Goal: Transaction & Acquisition: Purchase product/service

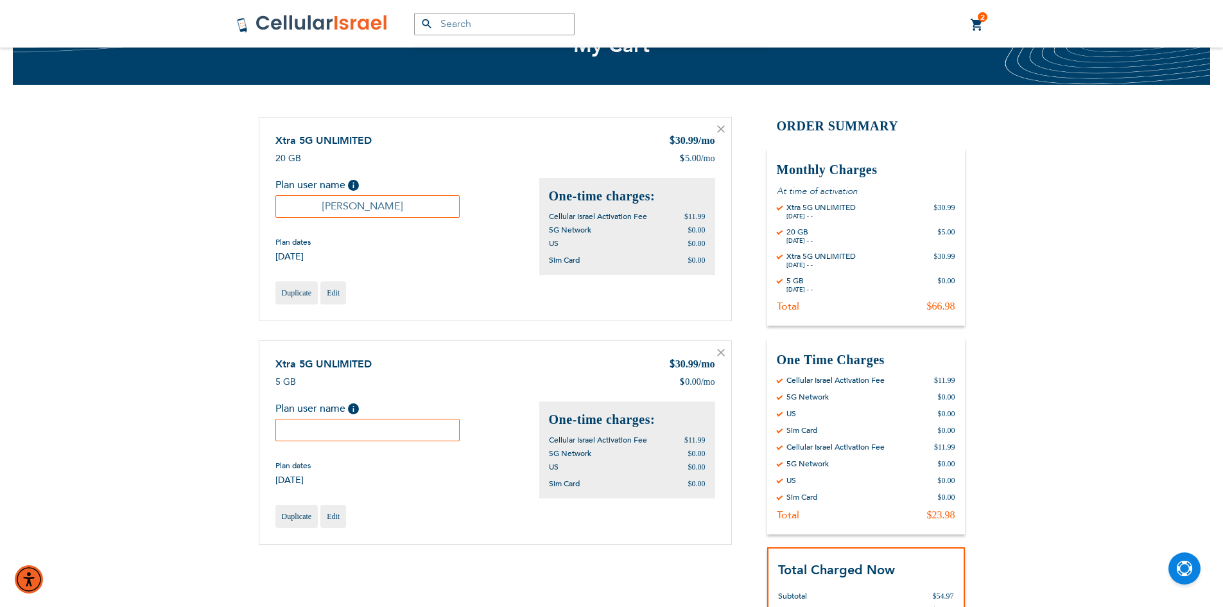
scroll to position [64, 0]
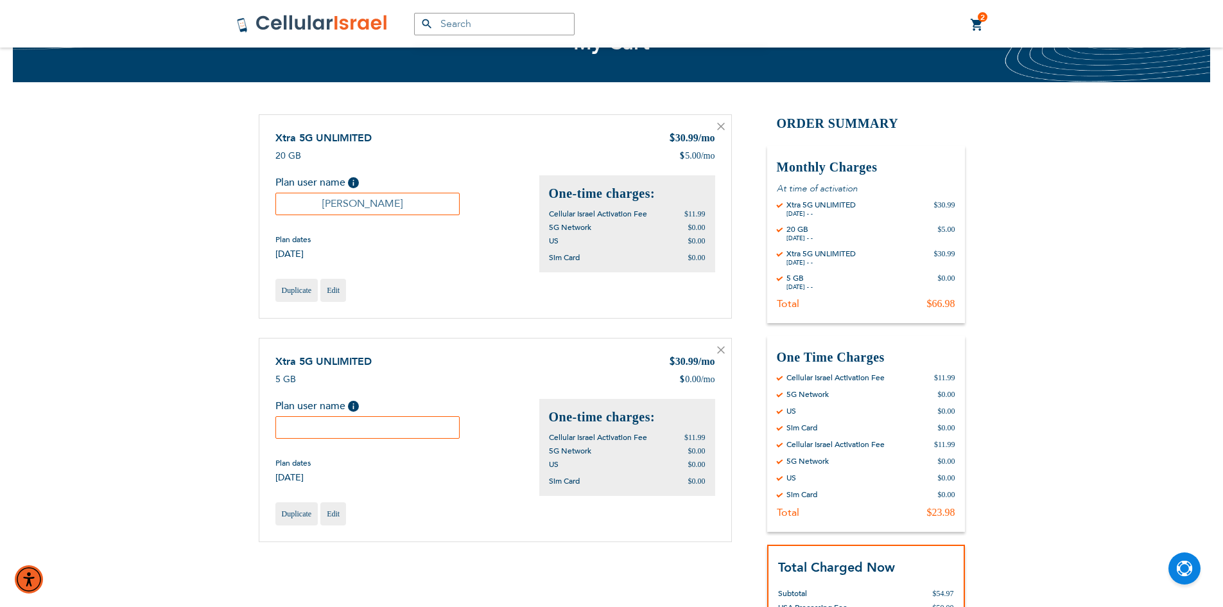
click at [720, 129] on icon at bounding box center [721, 127] width 8 height 8
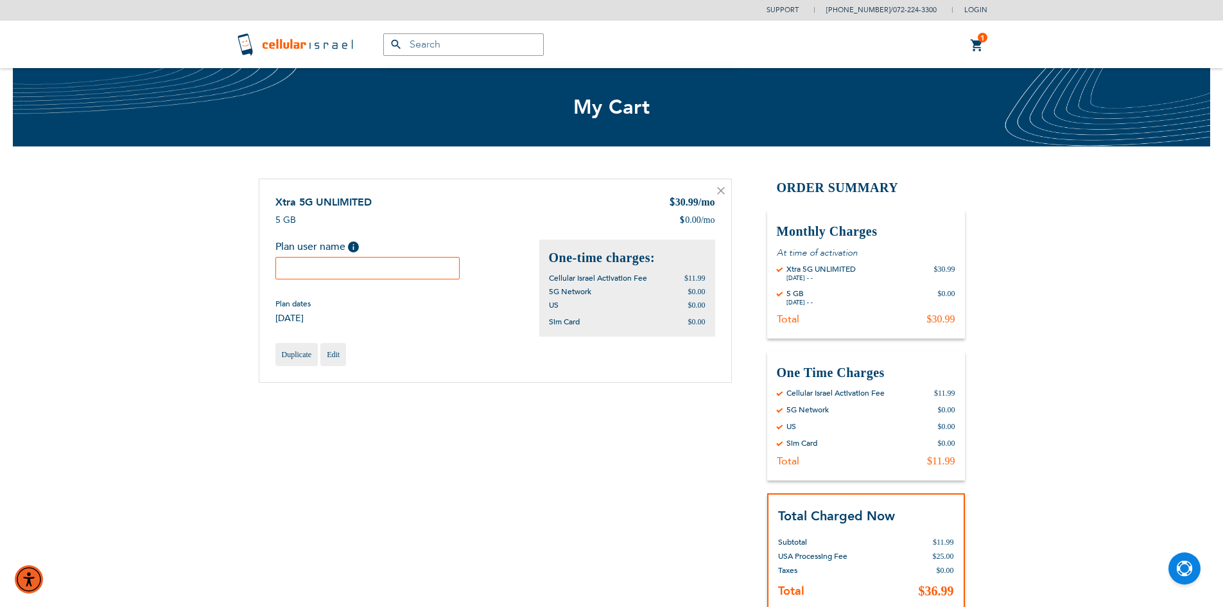
click at [388, 265] on input "text" at bounding box center [367, 268] width 185 height 22
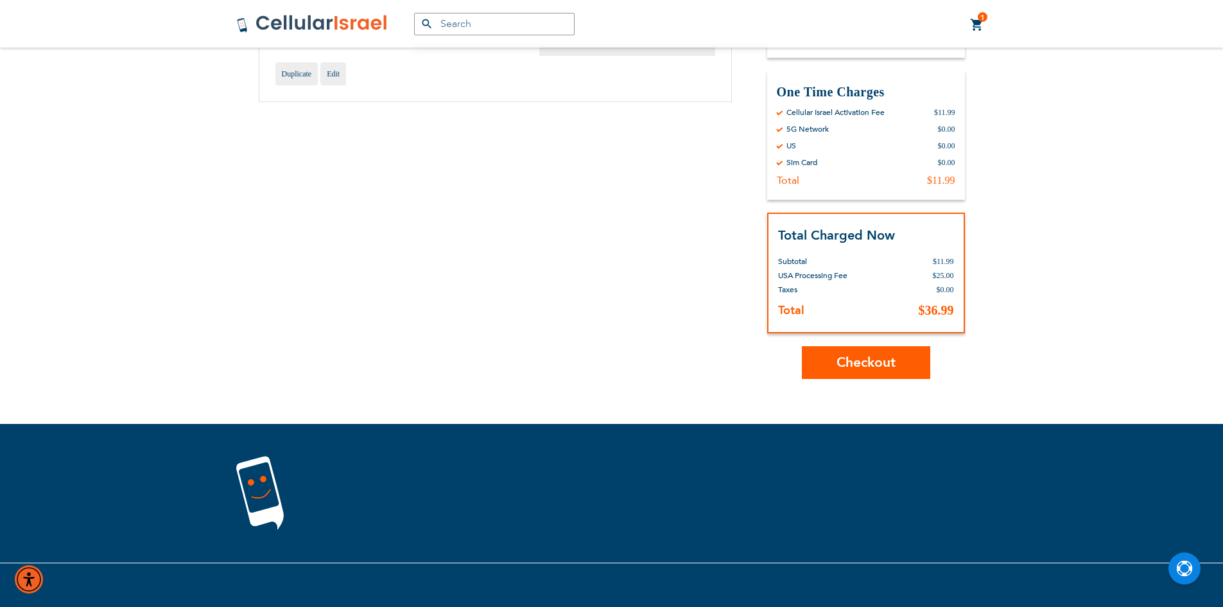
scroll to position [302, 0]
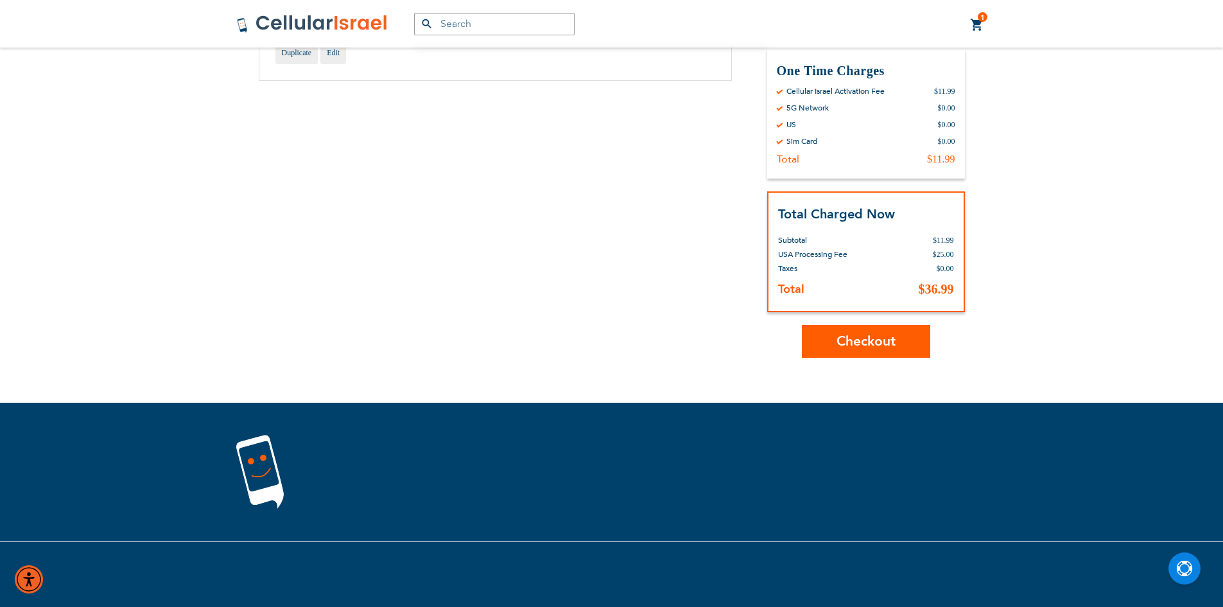
type input "Dov Horowitz"
click at [870, 328] on button "Checkout" at bounding box center [866, 341] width 128 height 33
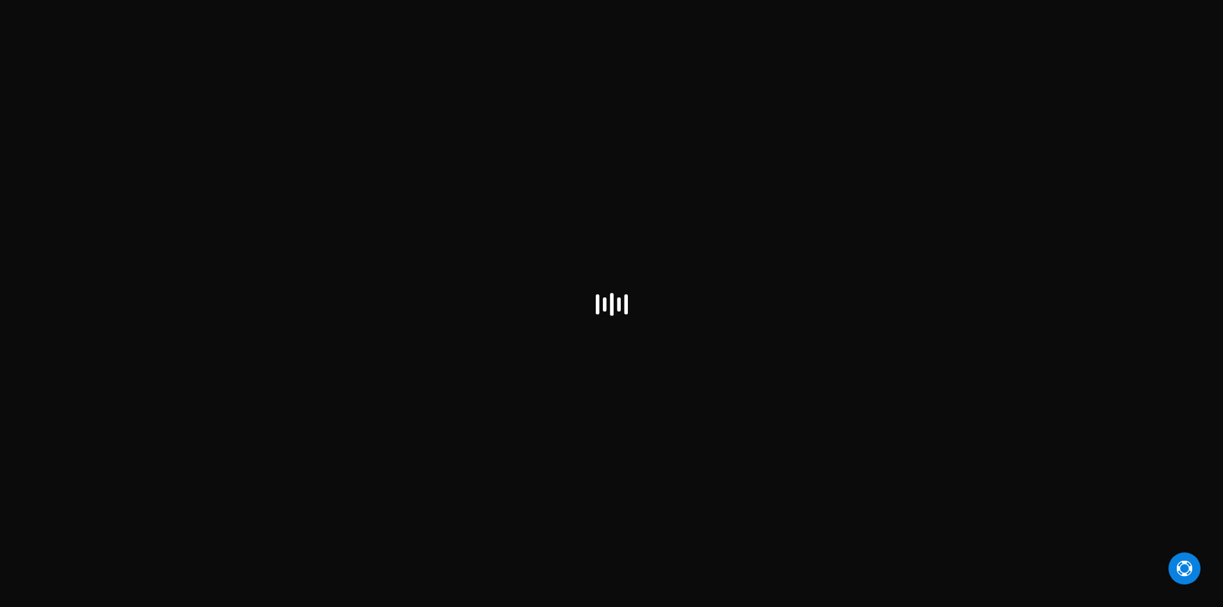
select select "US"
checkbox input "false"
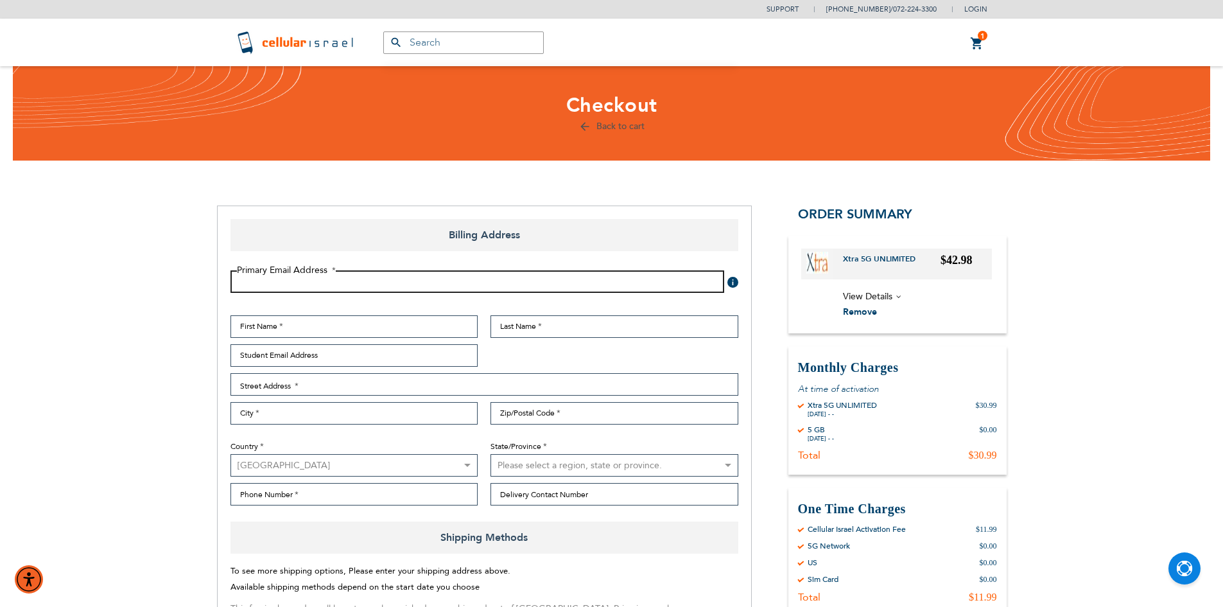
click at [614, 287] on input "Email Address" at bounding box center [477, 281] width 494 height 22
type input "[EMAIL_ADDRESS][DOMAIN_NAME]"
drag, startPoint x: 465, startPoint y: 342, endPoint x: 465, endPoint y: 334, distance: 7.7
click at [465, 340] on div "First Name Last Name Student Email Address Street Address Street Address: Line …" at bounding box center [484, 413] width 521 height 197
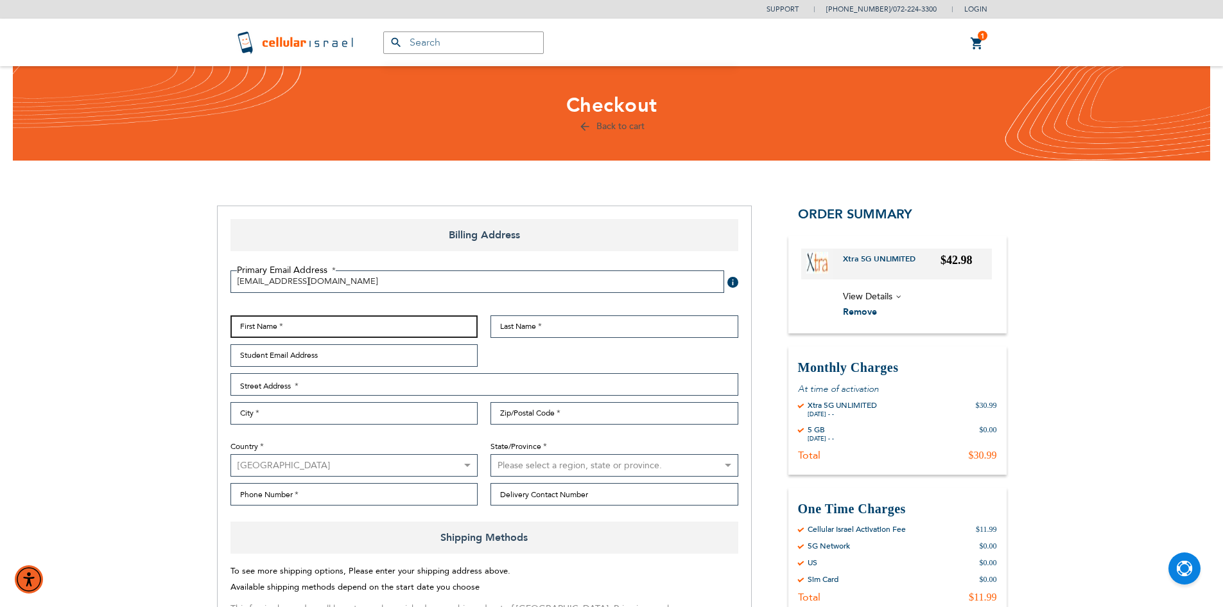
click at [465, 325] on input "First Name" at bounding box center [354, 326] width 248 height 22
type input "dov"
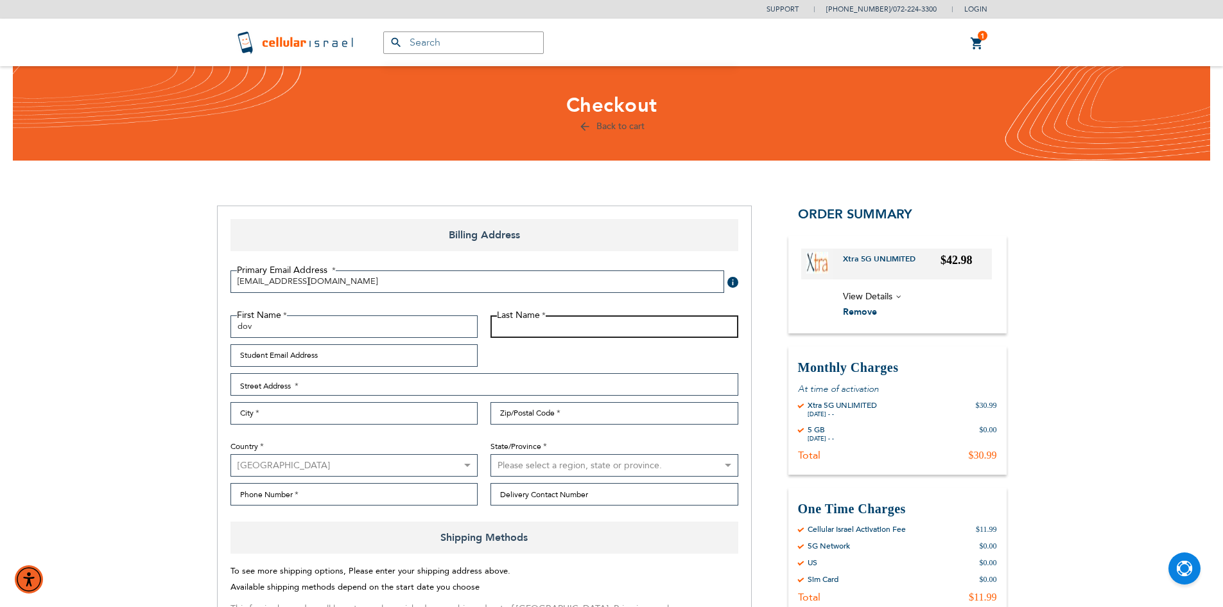
click at [531, 328] on input "Last Name" at bounding box center [614, 326] width 248 height 22
type input "[PERSON_NAME]"
click at [437, 351] on input "Student Email Address" at bounding box center [354, 355] width 248 height 22
click at [438, 350] on input "Student Email Address" at bounding box center [354, 355] width 248 height 22
type input "[EMAIL_ADDRESS][DOMAIN_NAME]"
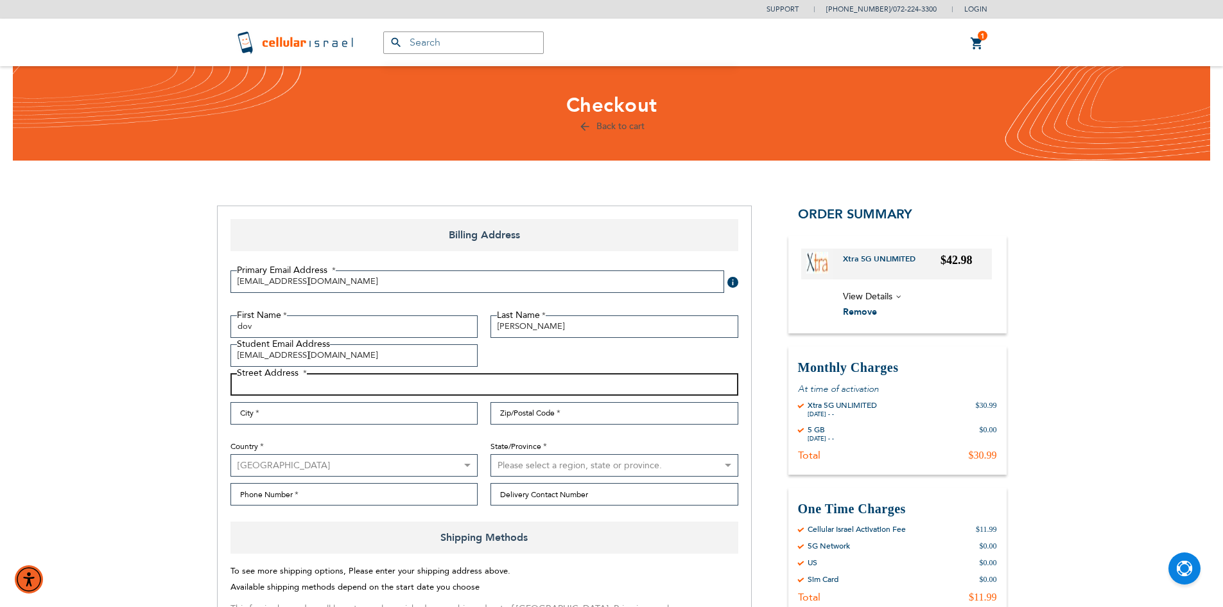
click at [469, 386] on input "Street Address: Line 1" at bounding box center [484, 384] width 508 height 22
type input "[STREET_ADDRESS]"
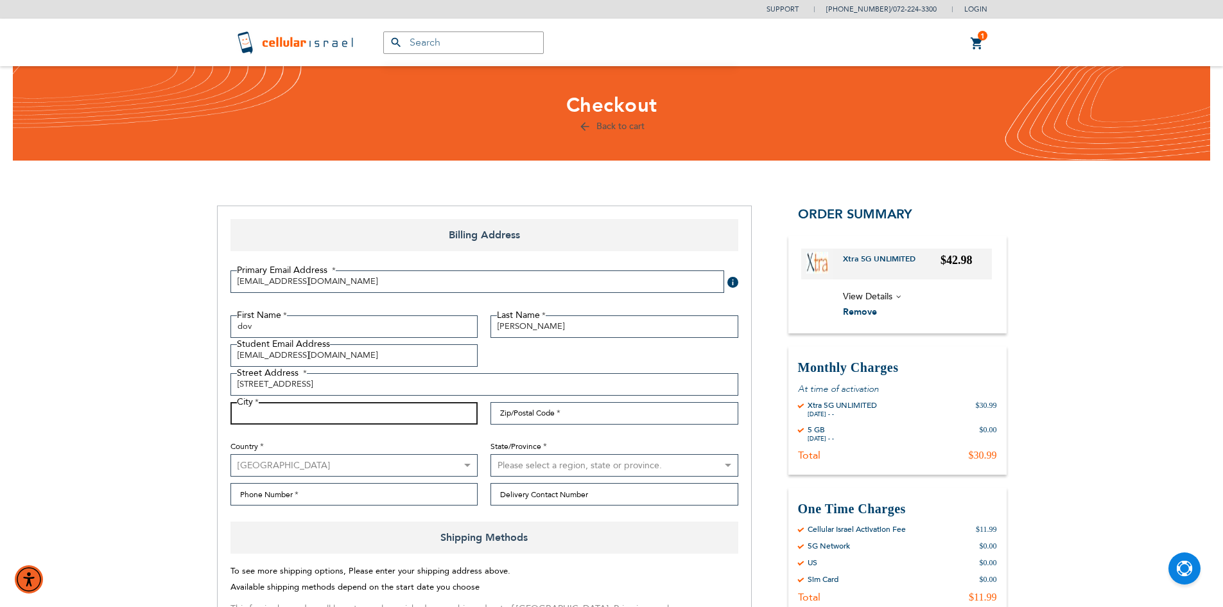
click at [440, 416] on input "City" at bounding box center [354, 413] width 248 height 22
type input "airmont"
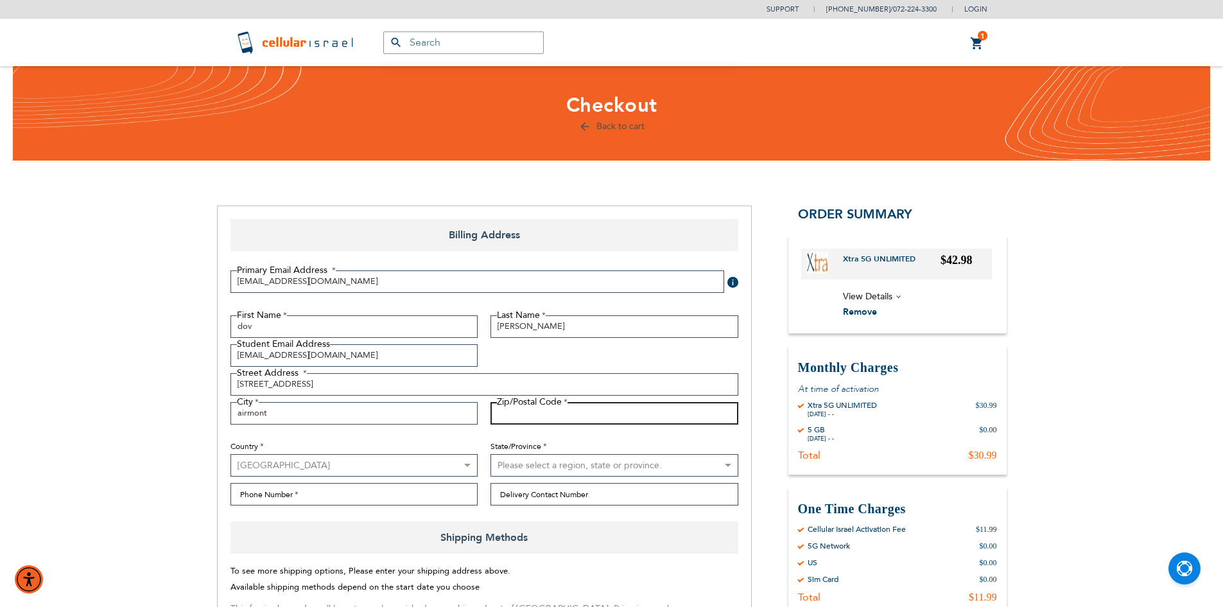
click at [506, 407] on input "Zip/Postal Code" at bounding box center [614, 413] width 248 height 22
type input "10952"
click at [460, 466] on select "[GEOGRAPHIC_DATA] [GEOGRAPHIC_DATA] [GEOGRAPHIC_DATA] [GEOGRAPHIC_DATA] [GEOGRA…" at bounding box center [354, 465] width 248 height 22
click at [230, 454] on select "[GEOGRAPHIC_DATA] [GEOGRAPHIC_DATA] [GEOGRAPHIC_DATA] [GEOGRAPHIC_DATA] [GEOGRA…" at bounding box center [354, 465] width 248 height 22
click at [684, 462] on select "Please select a region, state or province. [US_STATE] [US_STATE] [US_STATE] [US…" at bounding box center [614, 465] width 248 height 22
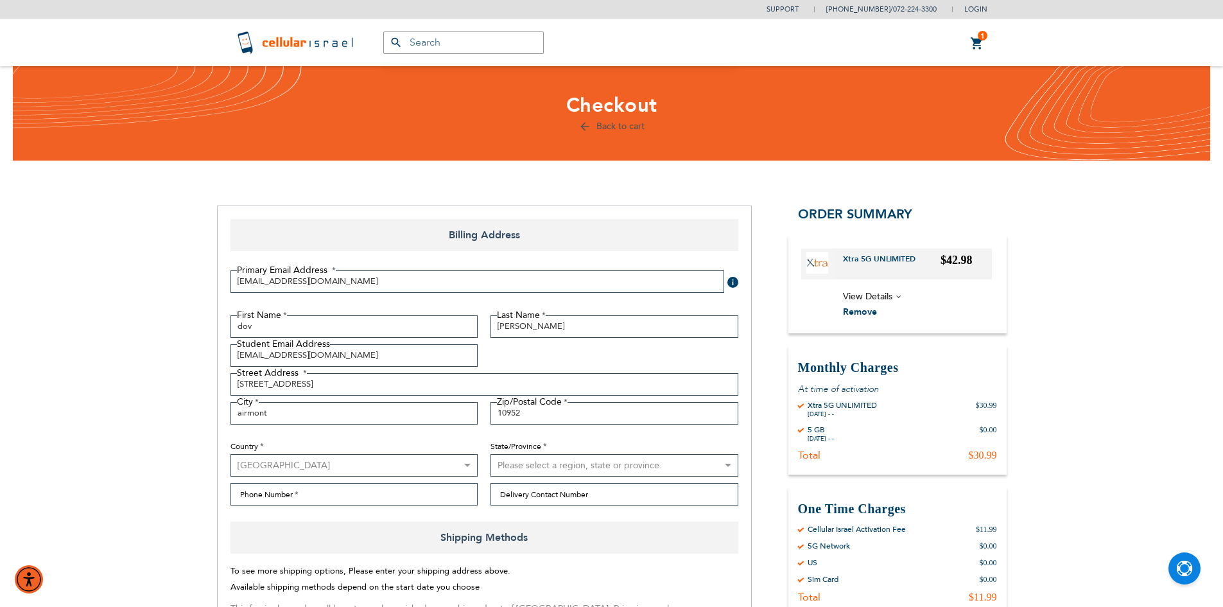
select select "43"
click at [490, 454] on select "Please select a region, state or province. [US_STATE] [US_STATE] [US_STATE] [US…" at bounding box center [614, 465] width 248 height 22
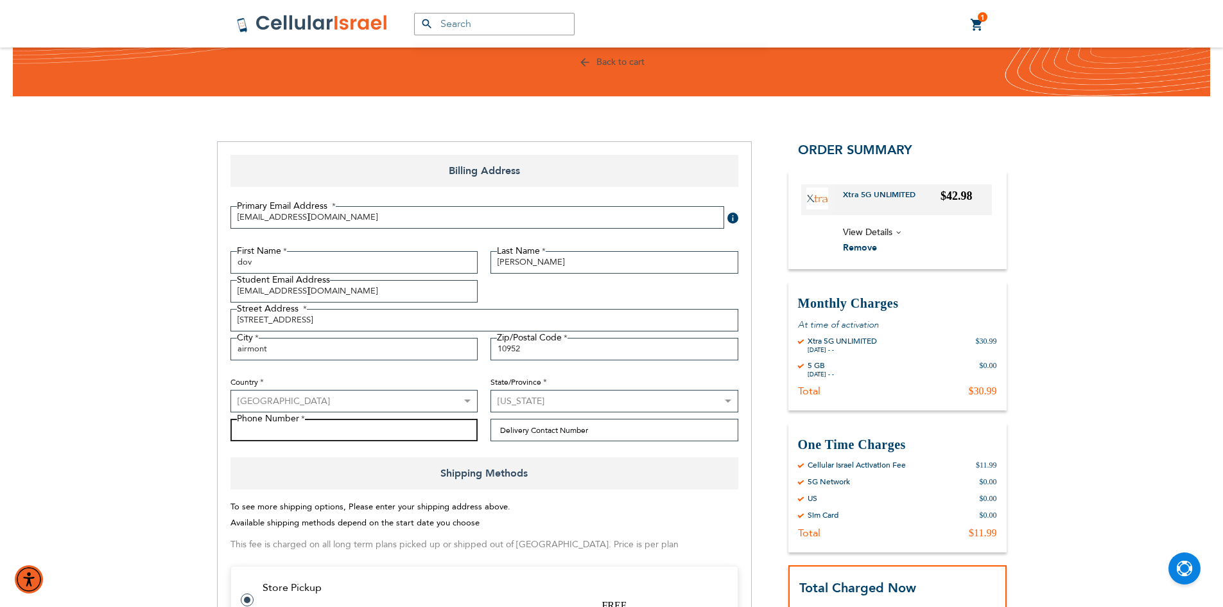
click at [352, 427] on input "Phone Number" at bounding box center [354, 430] width 248 height 22
type input "8458263727"
click at [576, 428] on input "Delivery Contact Number" at bounding box center [614, 430] width 248 height 22
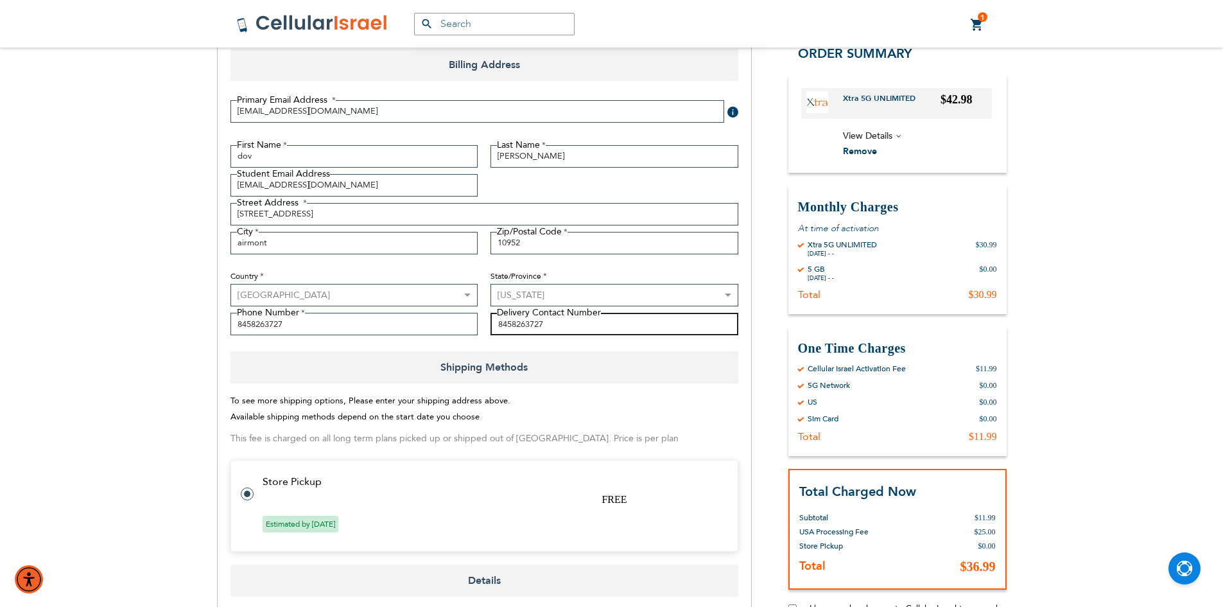
scroll to position [193, 0]
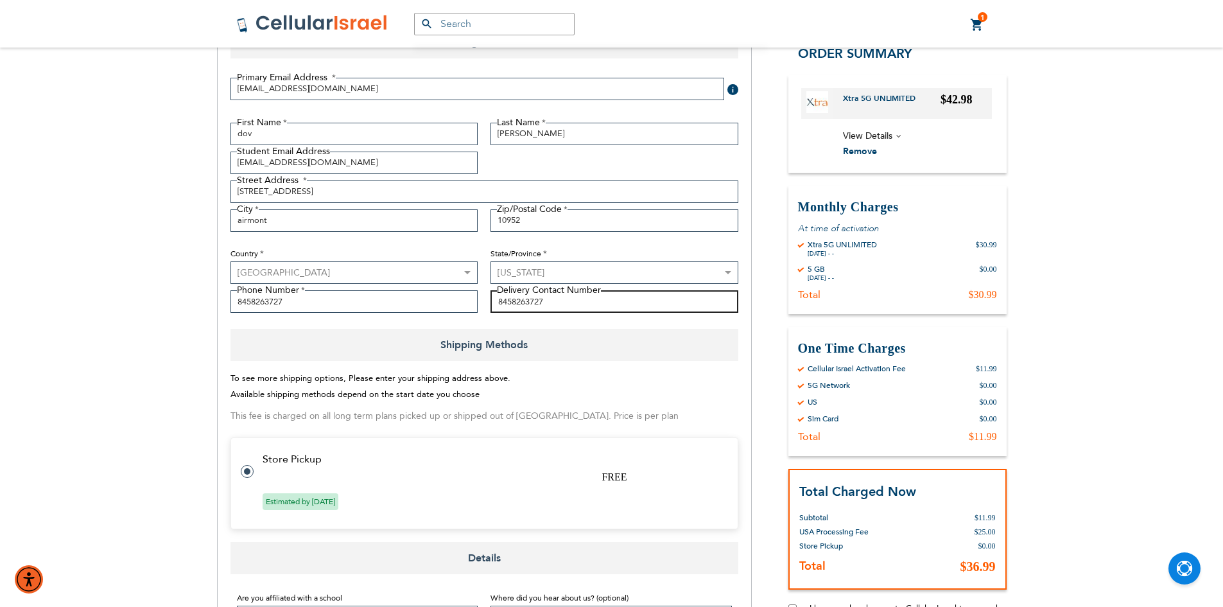
type input "8458263727"
click at [617, 467] on tr "Store Pickup FREE Estimated by [DATE]" at bounding box center [484, 483] width 508 height 92
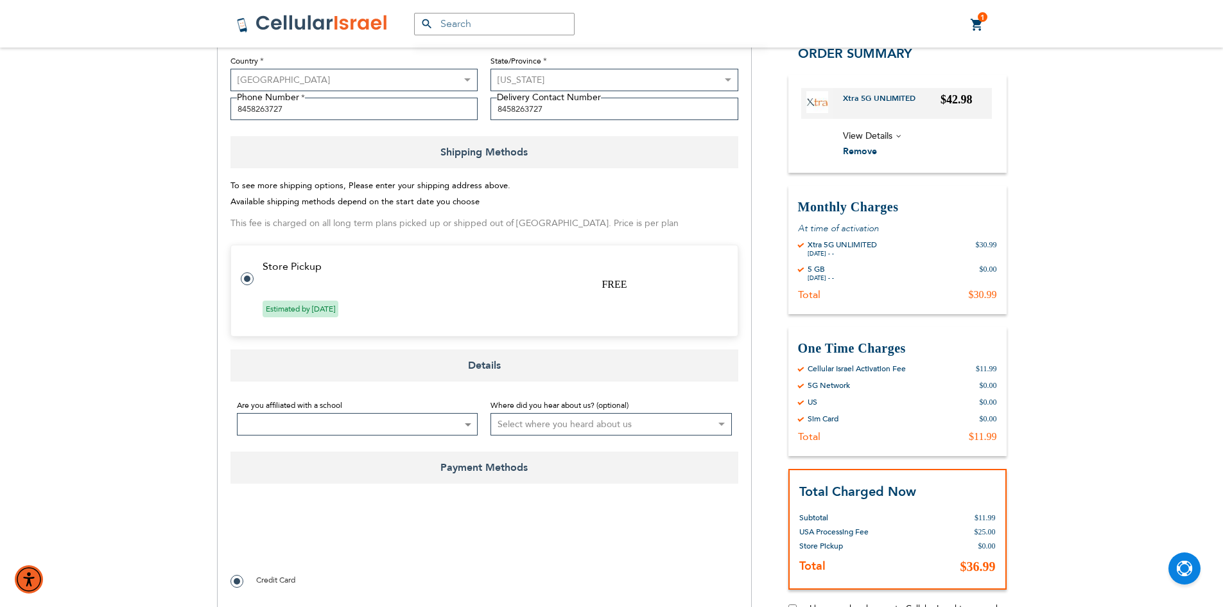
scroll to position [449, 0]
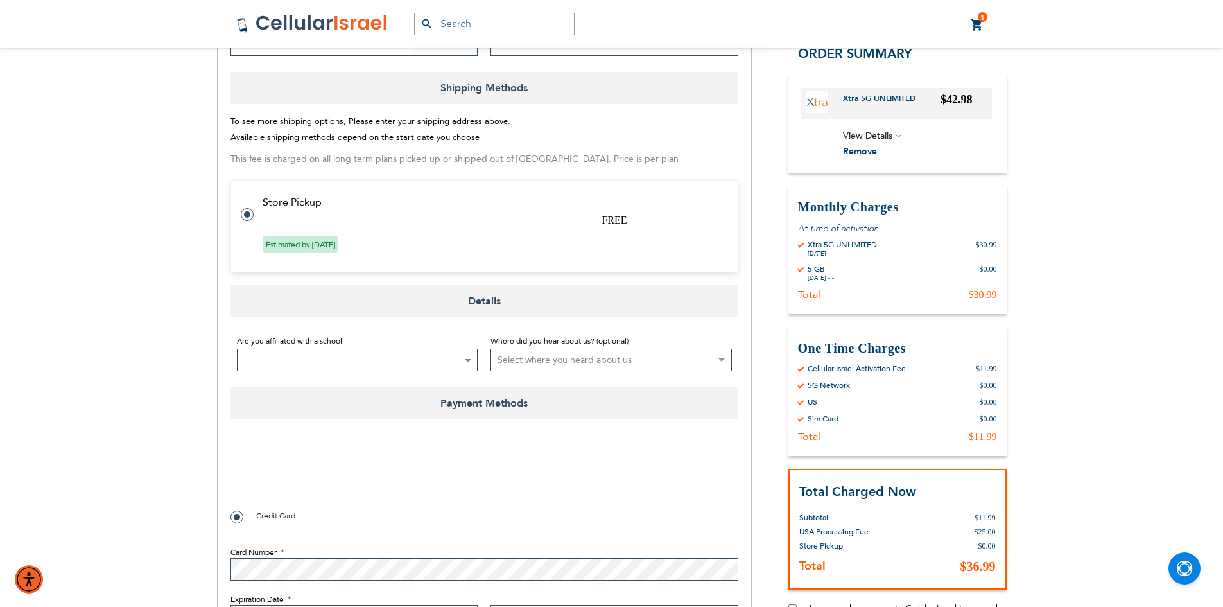
click at [442, 360] on span at bounding box center [357, 360] width 241 height 22
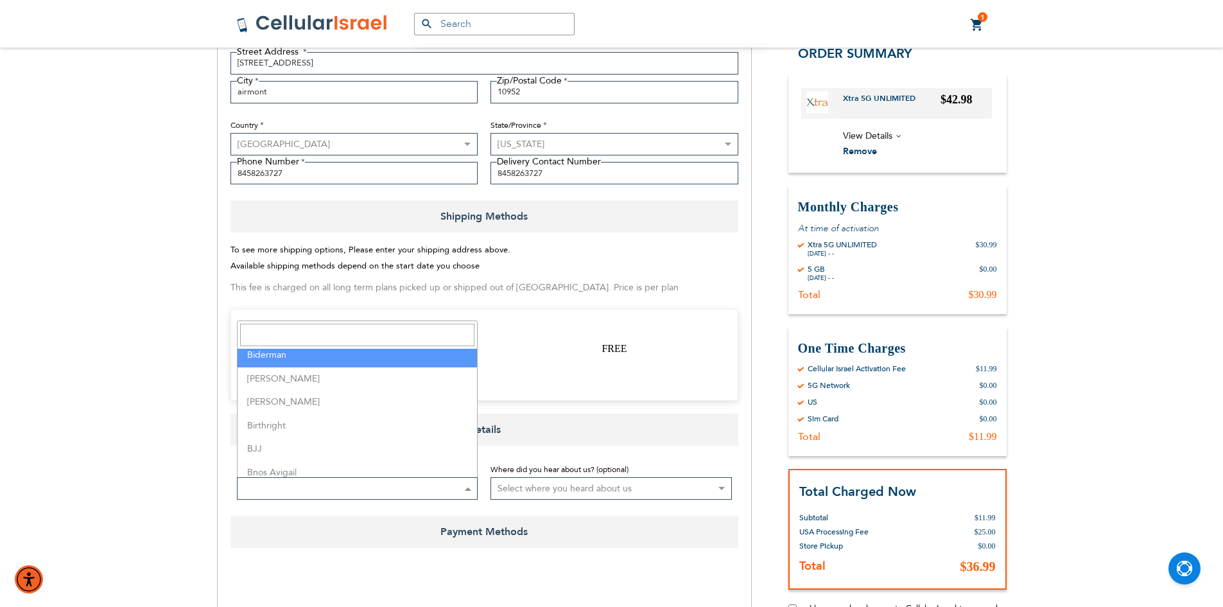
click at [416, 334] on input "Search" at bounding box center [357, 335] width 235 height 22
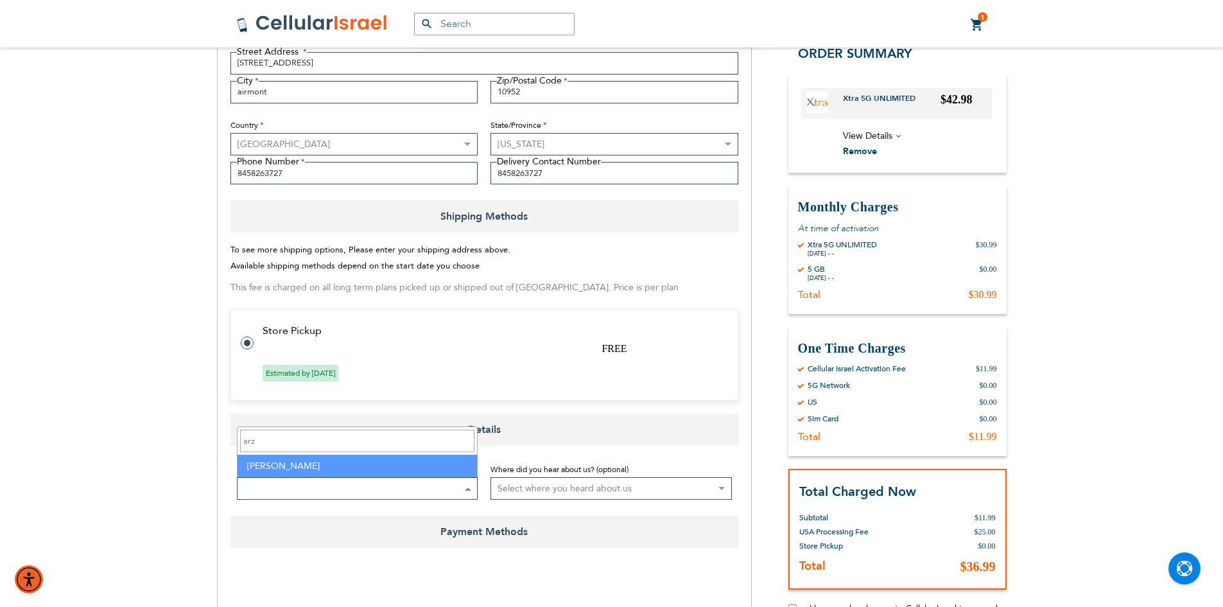
click at [428, 439] on input "arz" at bounding box center [357, 440] width 235 height 22
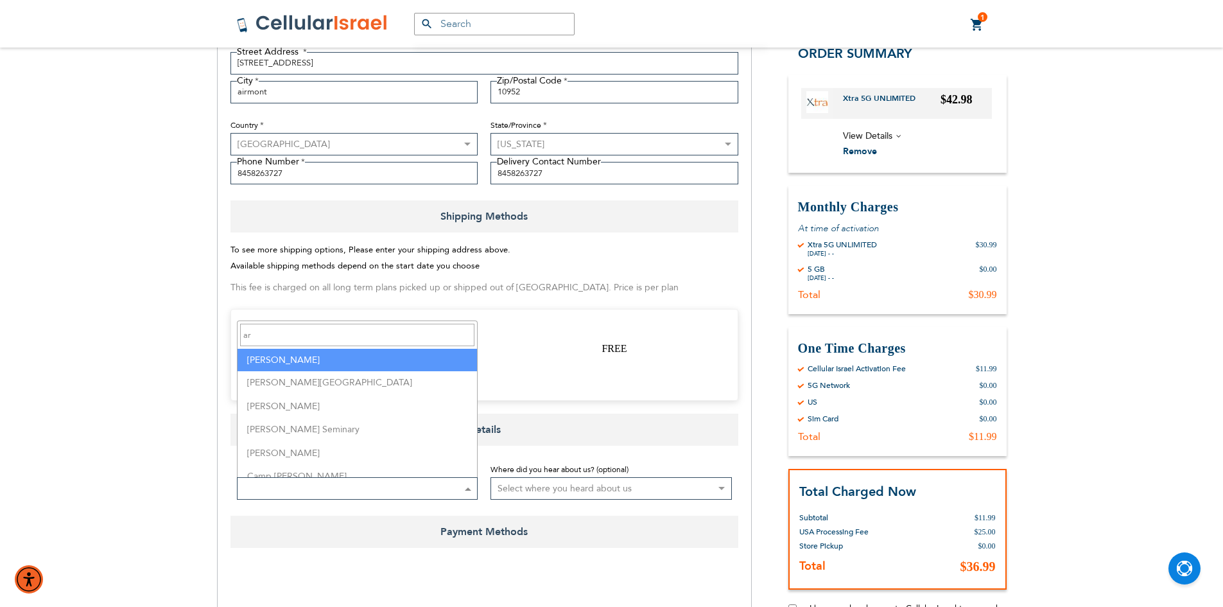
type input "a"
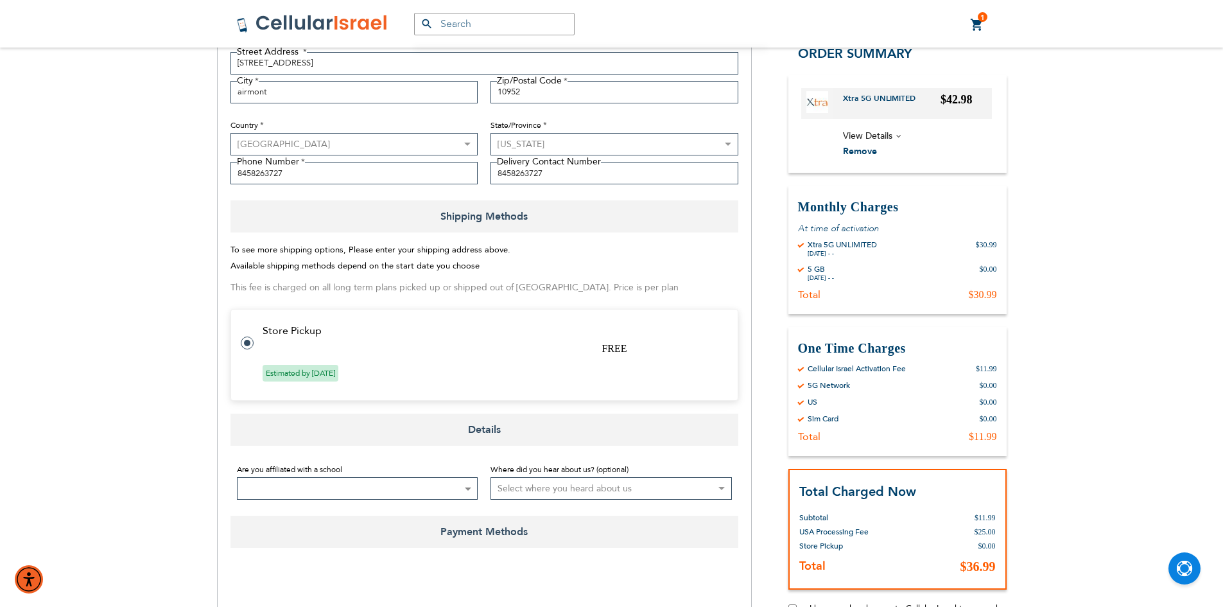
click at [674, 274] on div "To see more shipping options, Please enter your shipping address above. Availab…" at bounding box center [484, 327] width 508 height 171
click at [589, 172] on input "8458263727" at bounding box center [614, 173] width 248 height 22
click at [649, 490] on select "Select where you heard about us Existing Customer Friend Other School/Group BP …" at bounding box center [610, 488] width 241 height 22
click at [657, 517] on span "Payment Methods" at bounding box center [484, 531] width 508 height 32
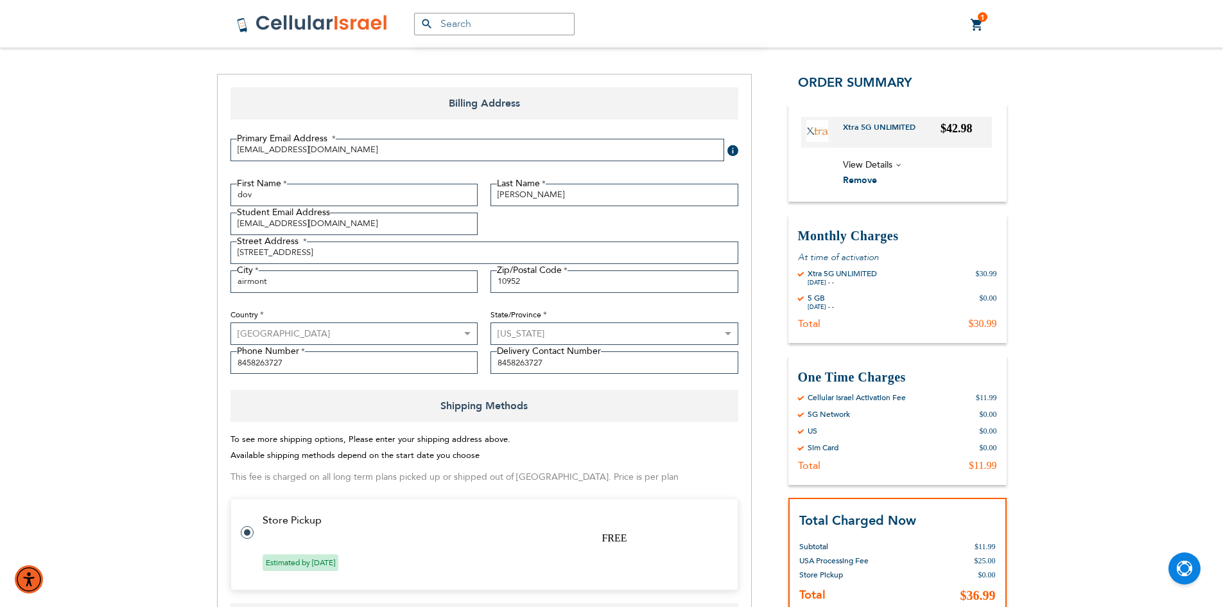
scroll to position [128, 0]
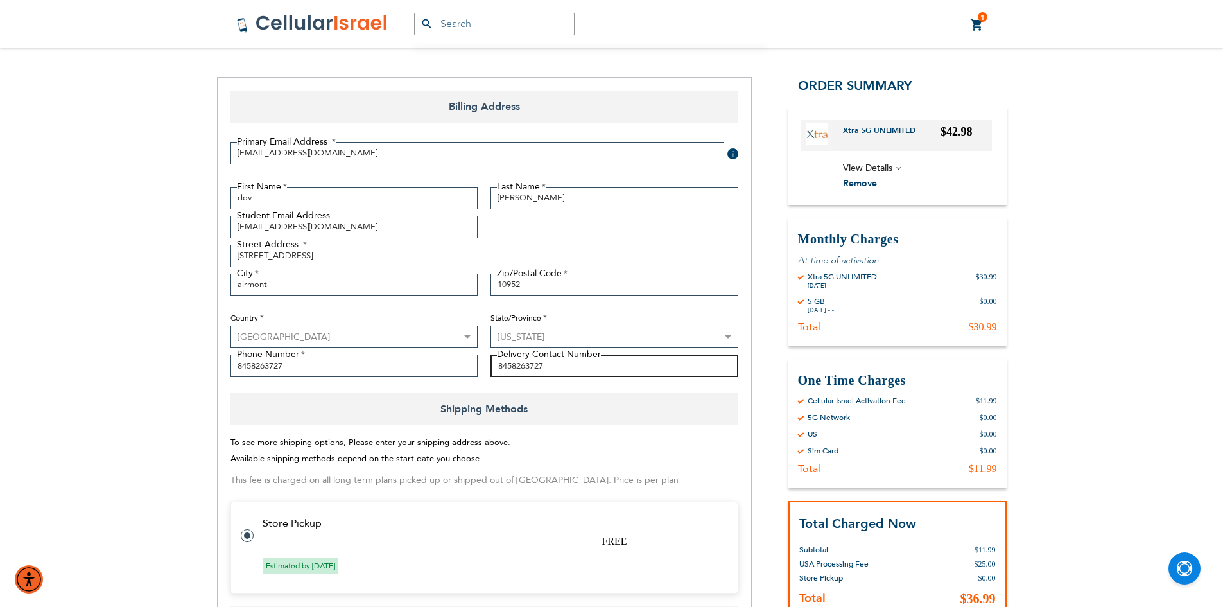
click at [546, 368] on input "8458263727" at bounding box center [614, 365] width 248 height 22
type input "8"
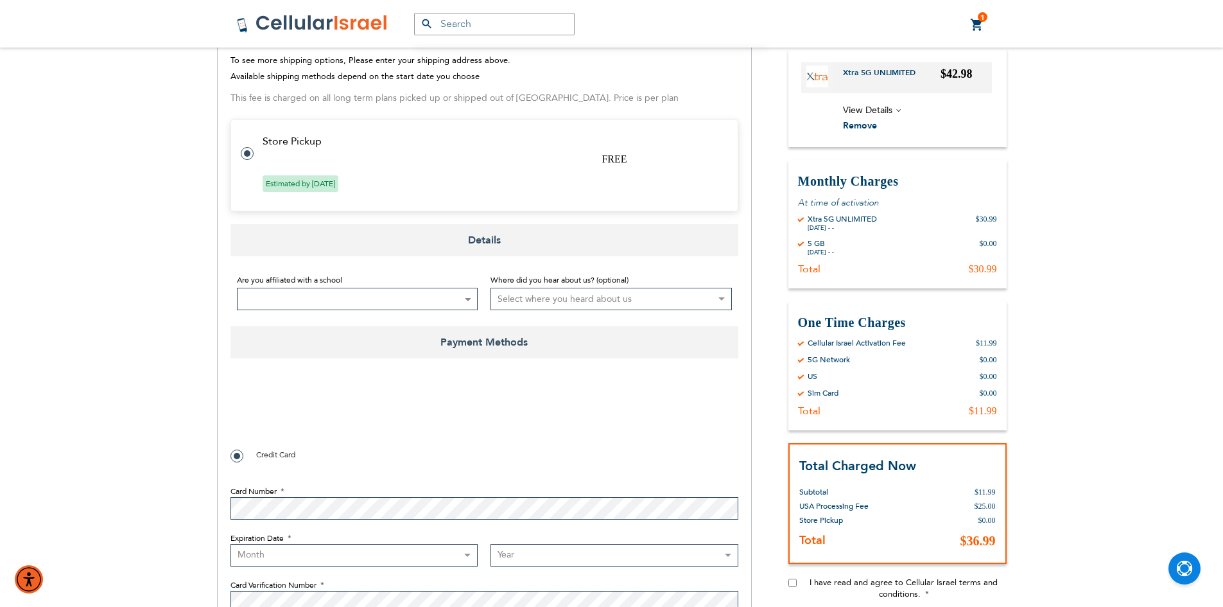
scroll to position [578, 0]
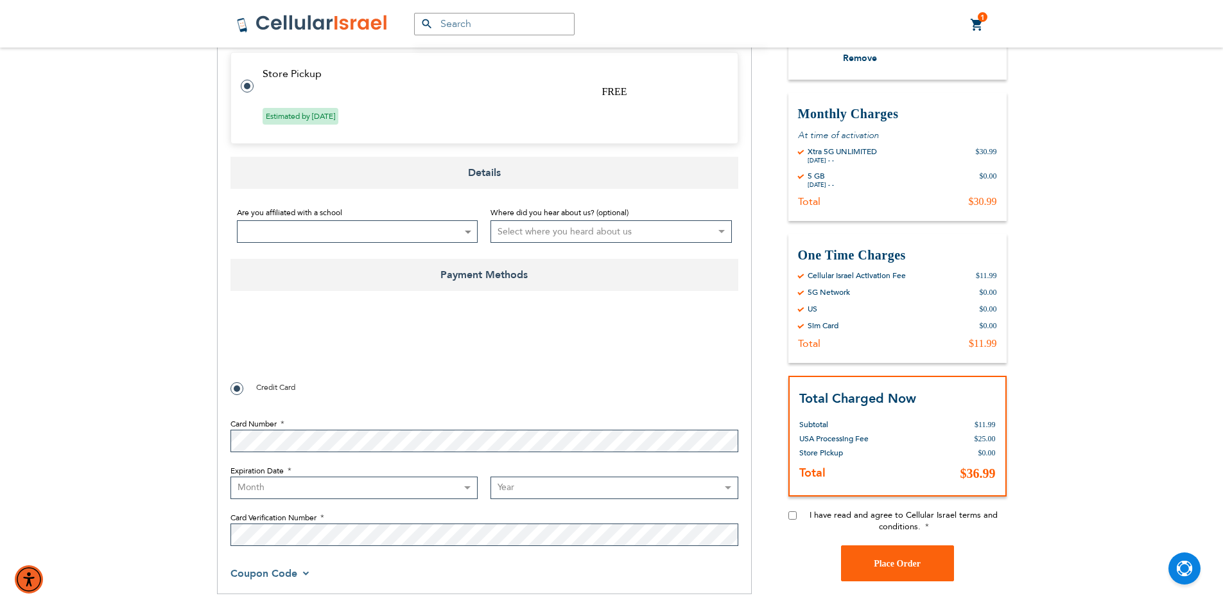
click at [646, 367] on div at bounding box center [484, 345] width 508 height 50
click at [333, 492] on select "Month [DATE] - [DATE] - [DATE] - [DATE] - [DATE] - [DATE] - [DATE] - [DATE] - […" at bounding box center [354, 487] width 248 height 22
select select "4"
click at [230, 476] on select "Month [DATE] - [DATE] - [DATE] - [DATE] - [DATE] - [DATE] - [DATE] - [DATE] - […" at bounding box center [354, 487] width 248 height 22
click at [540, 487] on select "Year [DATE] 2026 2027 2028 2029 2030 2031 2032 2033 2034 2035 2036 2037 2038 20…" at bounding box center [614, 487] width 248 height 22
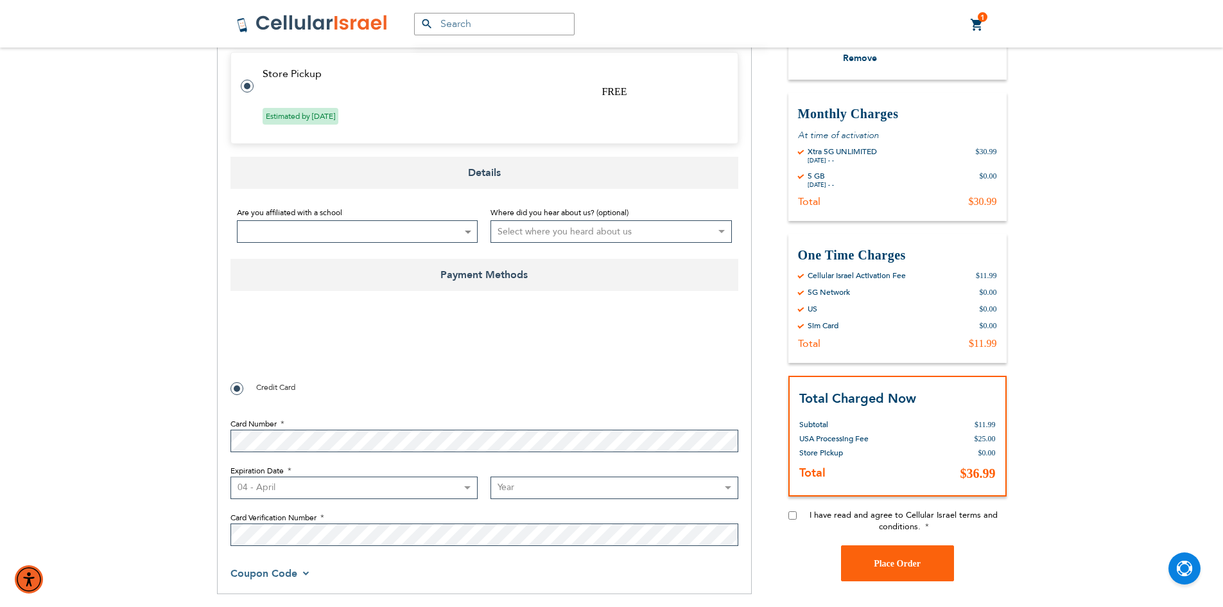
select select "2029"
click at [490, 476] on select "Year [DATE] 2026 2027 2028 2029 2030 2031 2032 2033 2034 2035 2036 2037 2038 20…" at bounding box center [614, 487] width 248 height 22
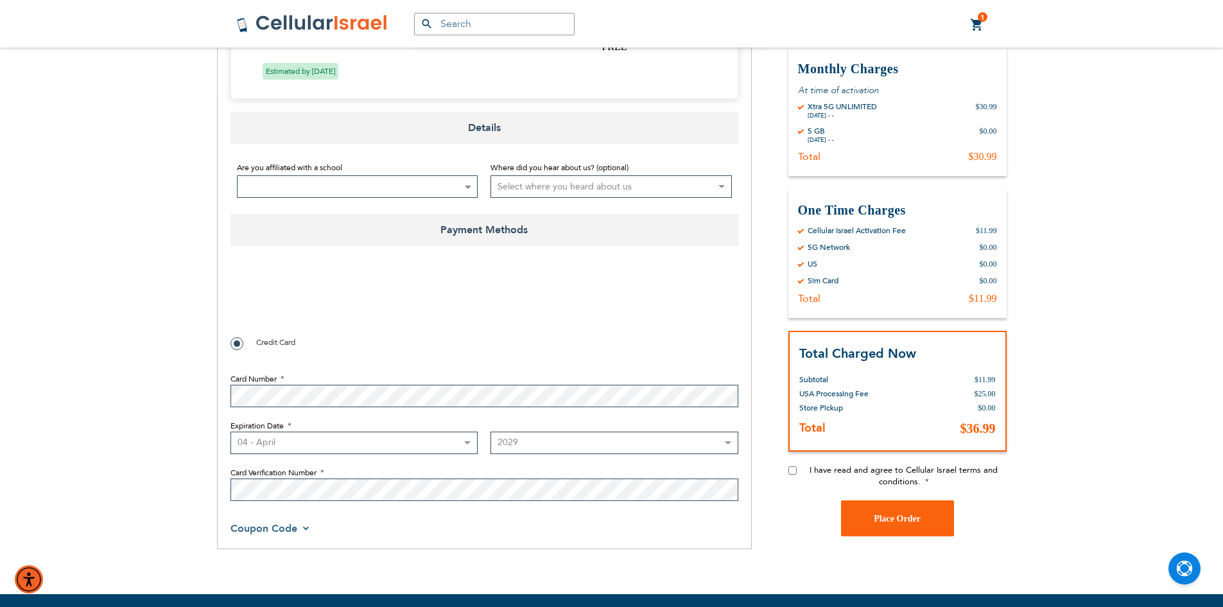
scroll to position [706, 0]
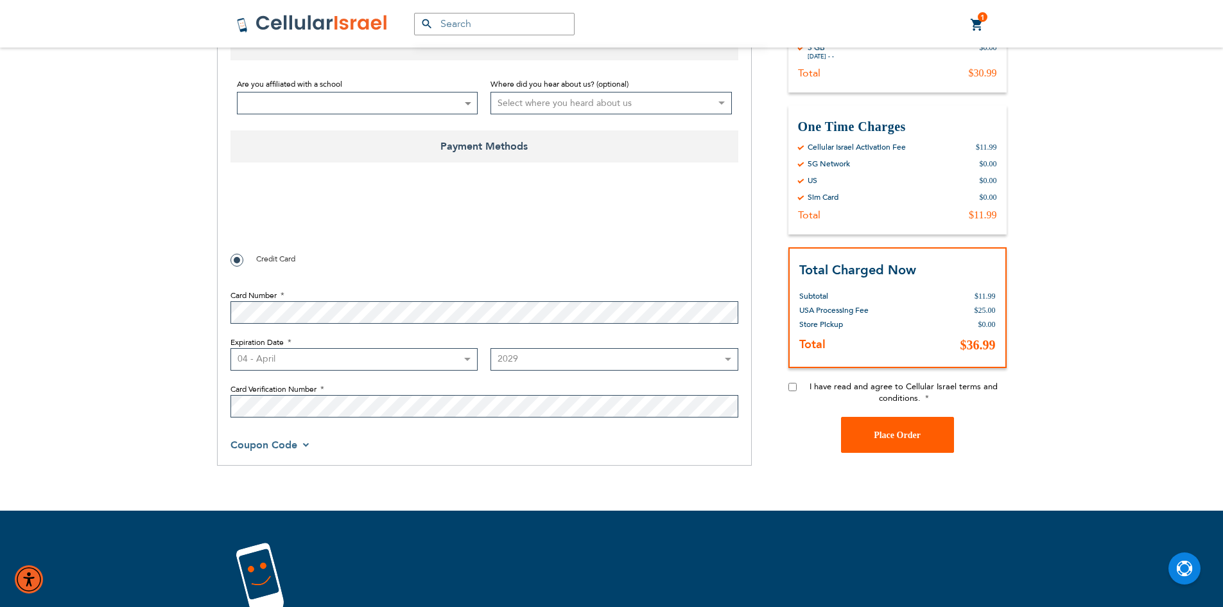
drag, startPoint x: 887, startPoint y: 440, endPoint x: 805, endPoint y: 397, distance: 92.2
click at [805, 381] on div "I have read and agree to Cellular Israel terms and conditions. Place Order" at bounding box center [897, 381] width 218 height 0
click at [795, 387] on input "I have read and agree to Cellular Israel terms and conditions." at bounding box center [792, 387] width 8 height 8
checkbox input "true"
click at [883, 433] on span "Place Order" at bounding box center [897, 434] width 47 height 10
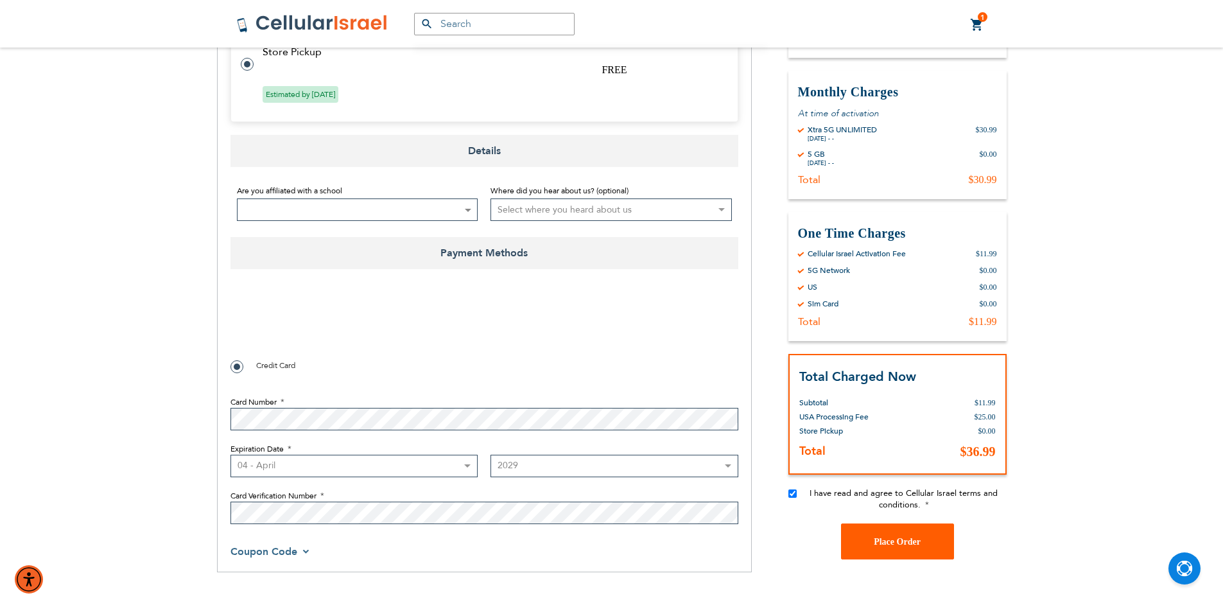
scroll to position [642, 0]
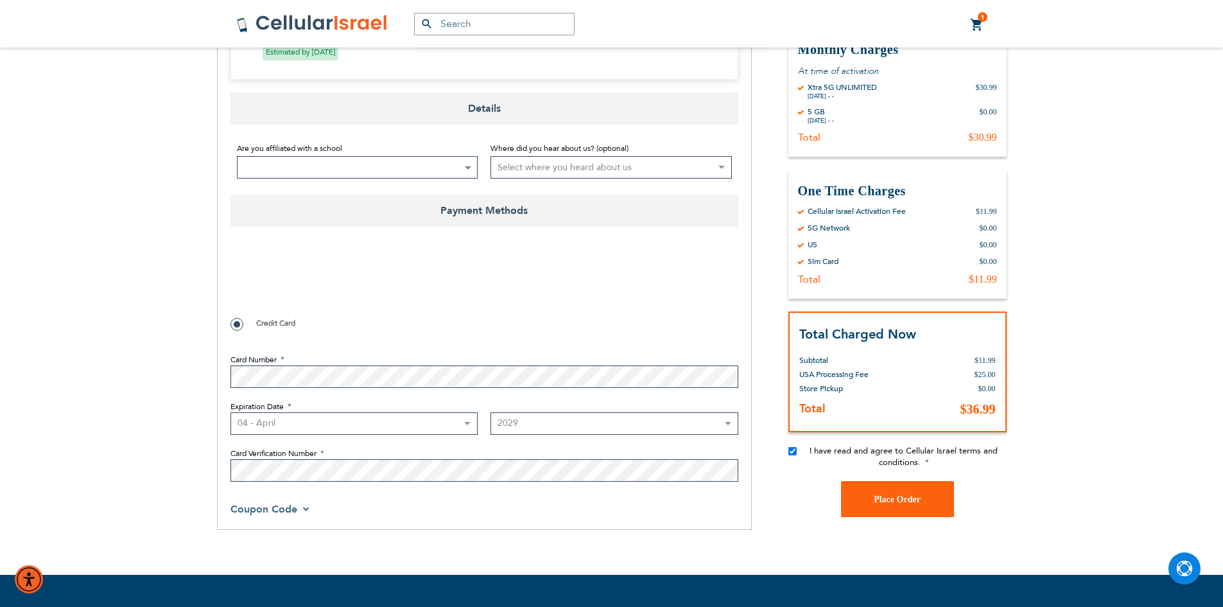
checkbox input "true"
click at [905, 497] on span "Place Order" at bounding box center [897, 499] width 47 height 10
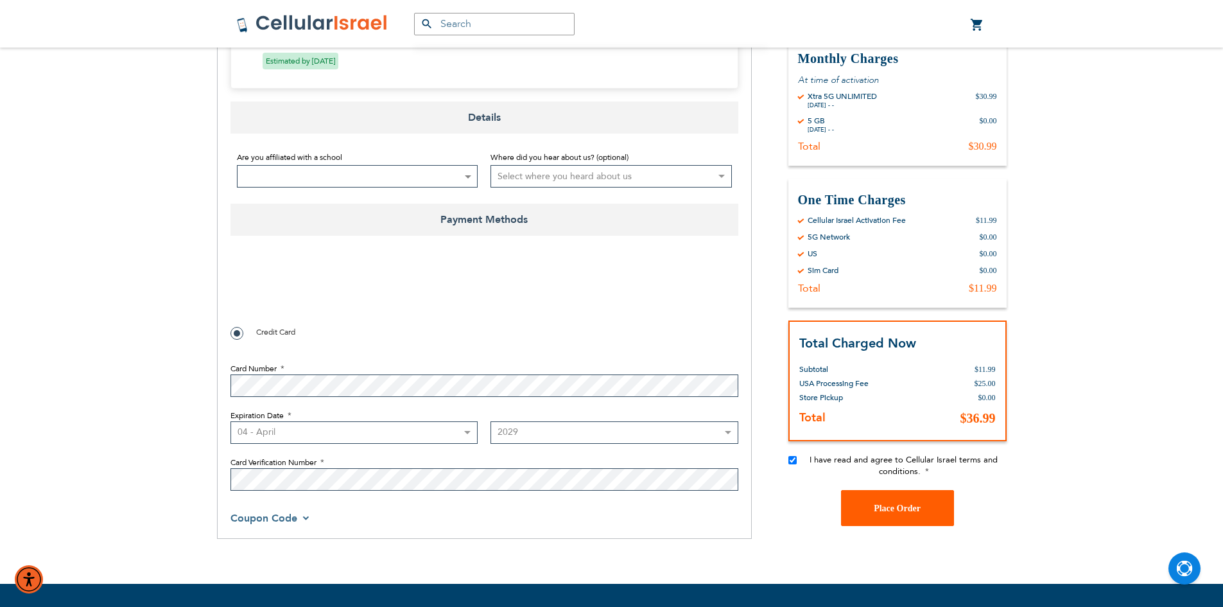
scroll to position [557, 0]
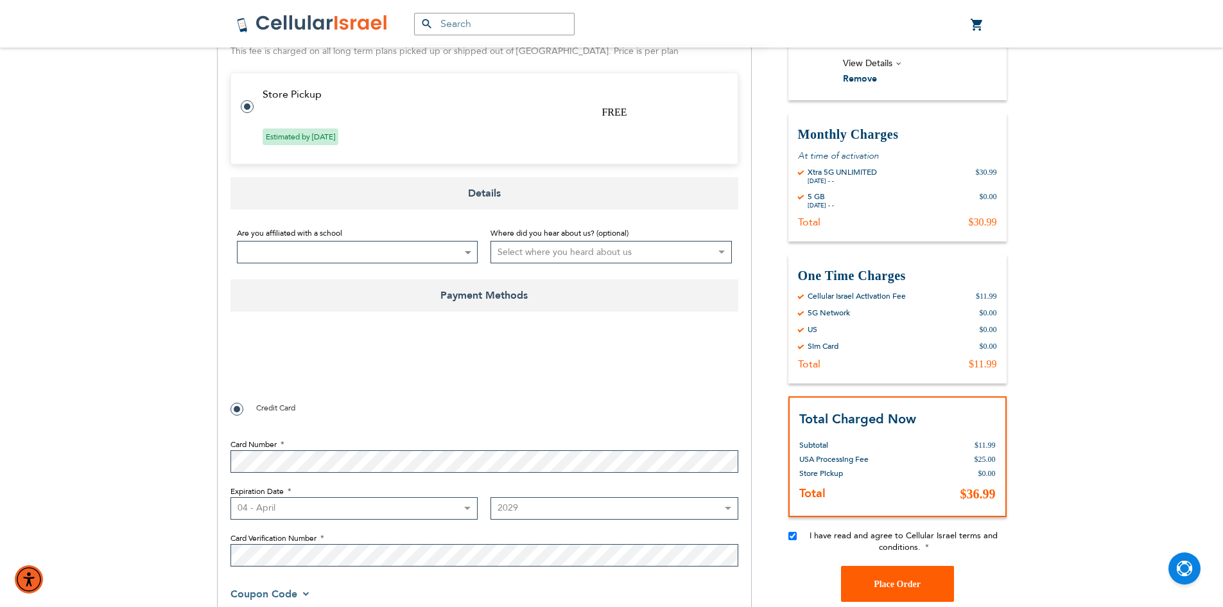
click at [878, 573] on button "Place Order" at bounding box center [897, 584] width 113 height 36
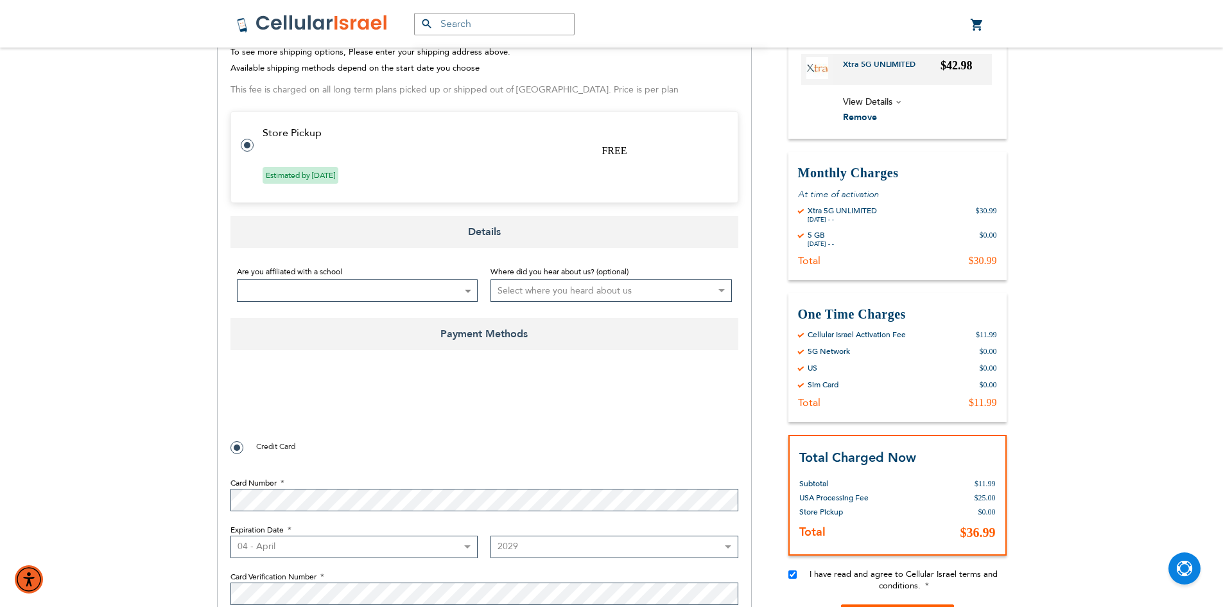
scroll to position [524, 0]
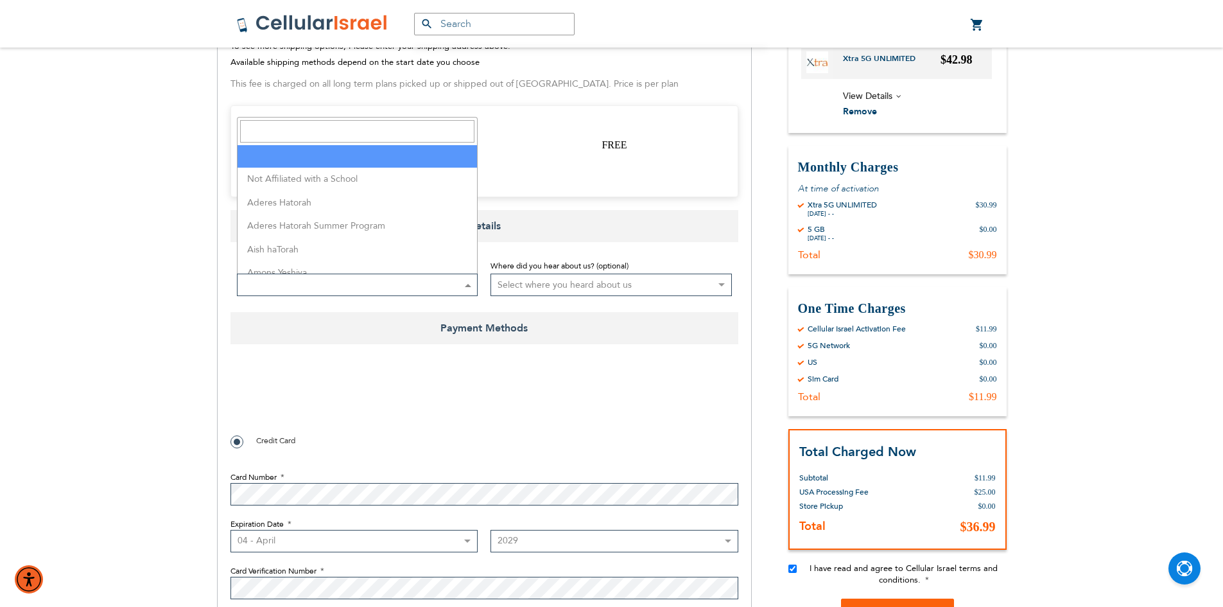
click at [419, 284] on span at bounding box center [357, 284] width 241 height 22
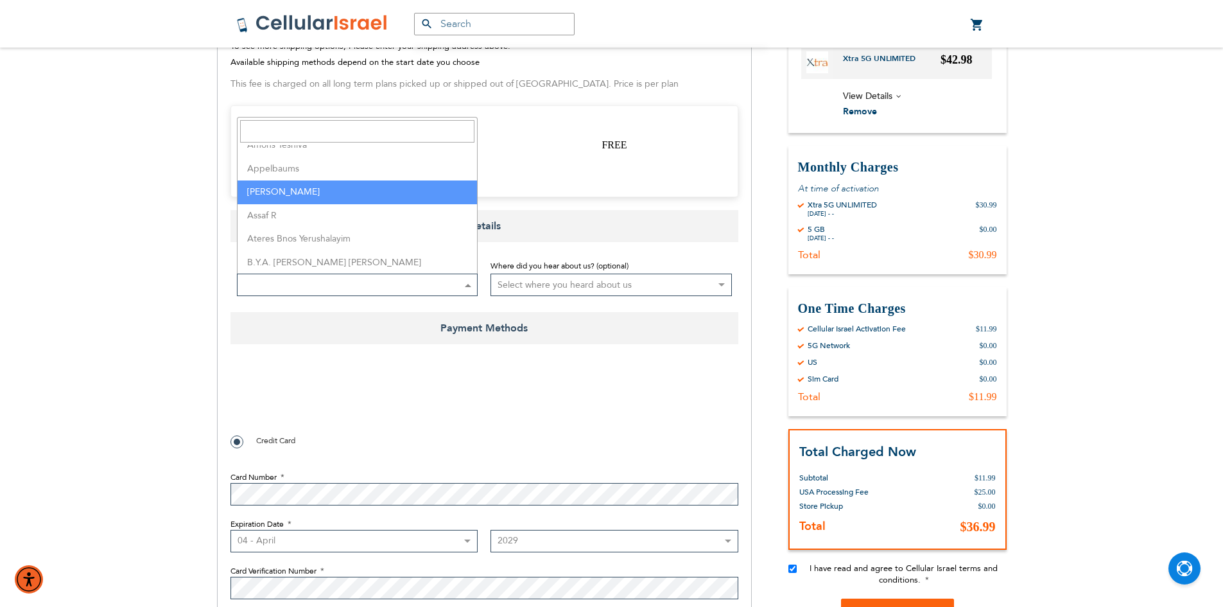
scroll to position [128, 0]
select select "217"
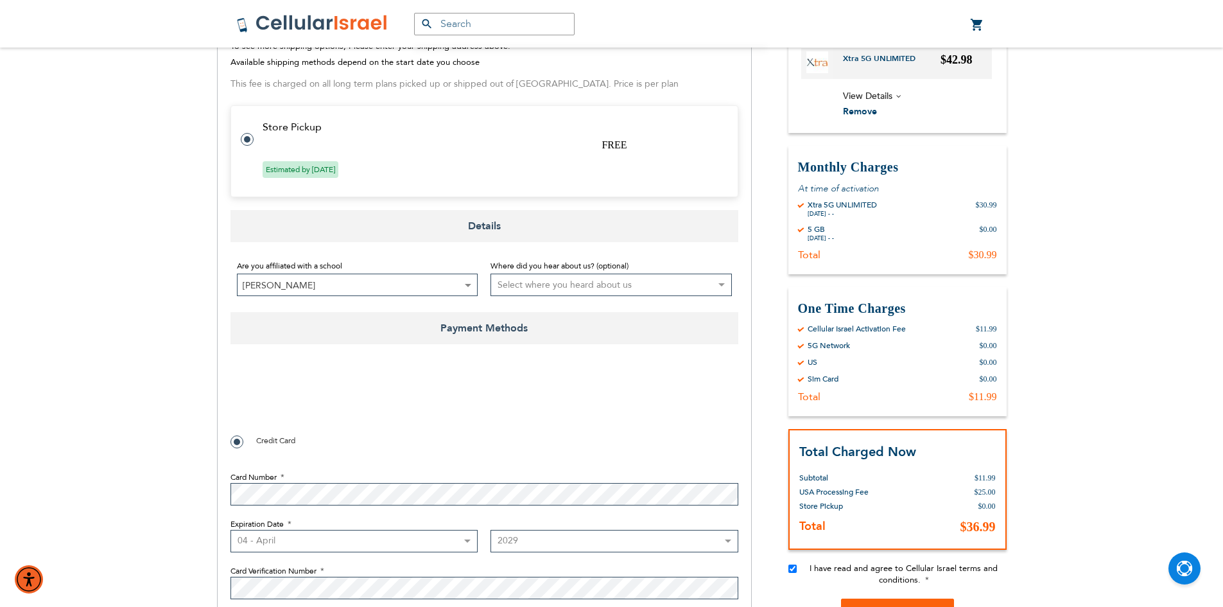
scroll to position [556, 0]
click at [584, 284] on select "Select where you heard about us Existing Customer Friend Other School/Group BP …" at bounding box center [610, 284] width 241 height 22
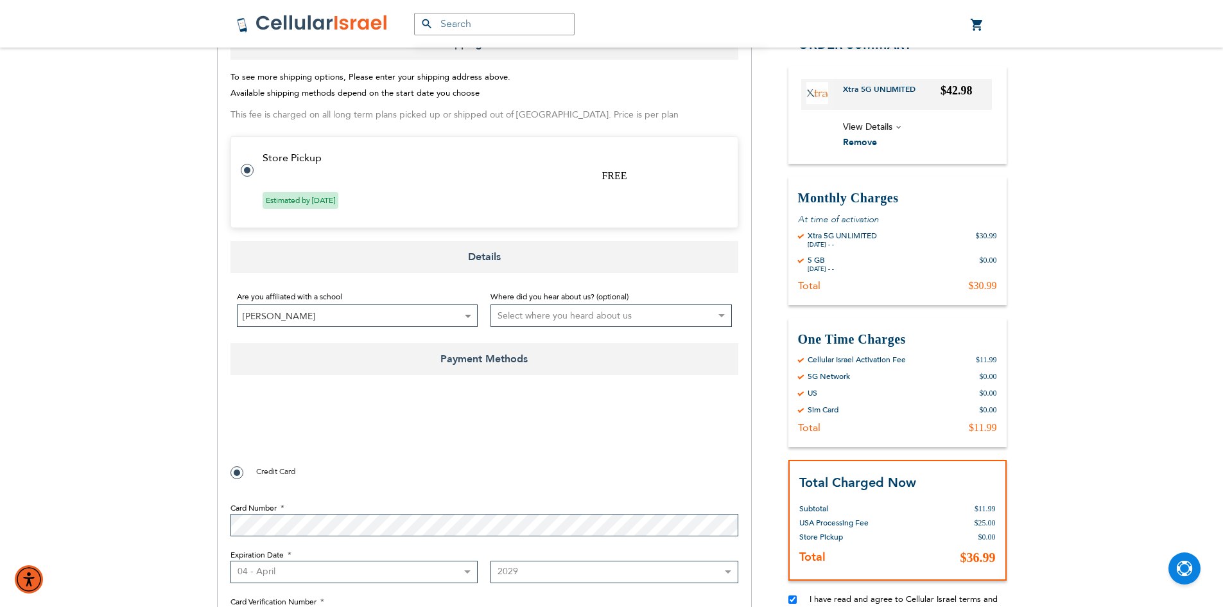
select select "2"
click at [490, 304] on select "Select where you heard about us Existing Customer Friend Other School/Group BP …" at bounding box center [610, 315] width 241 height 22
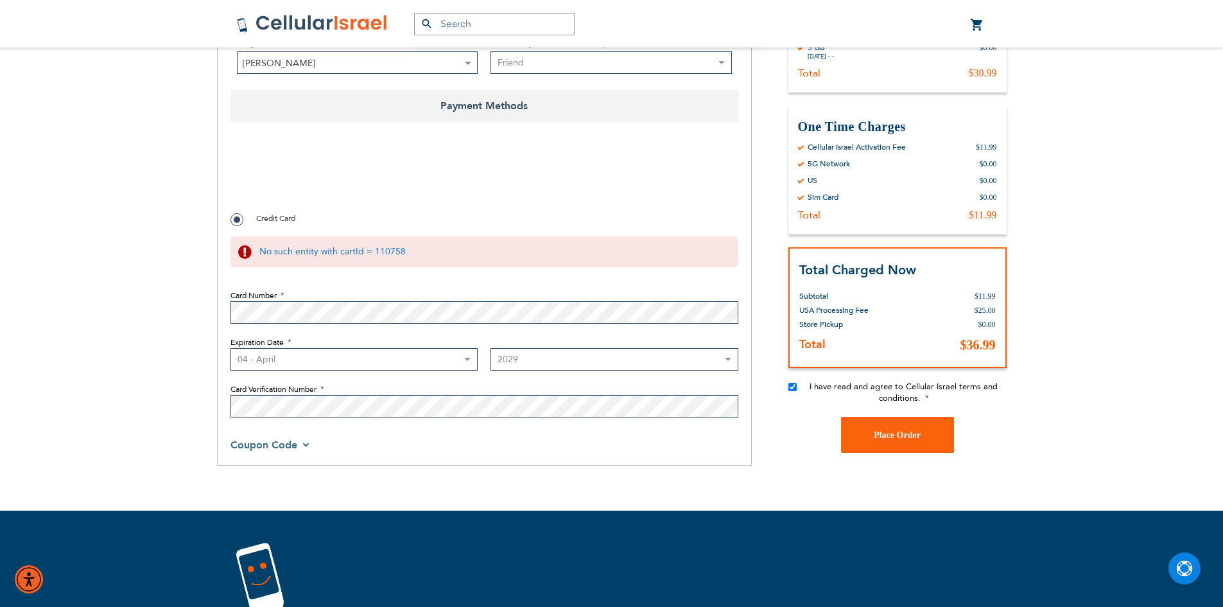
scroll to position [686, 0]
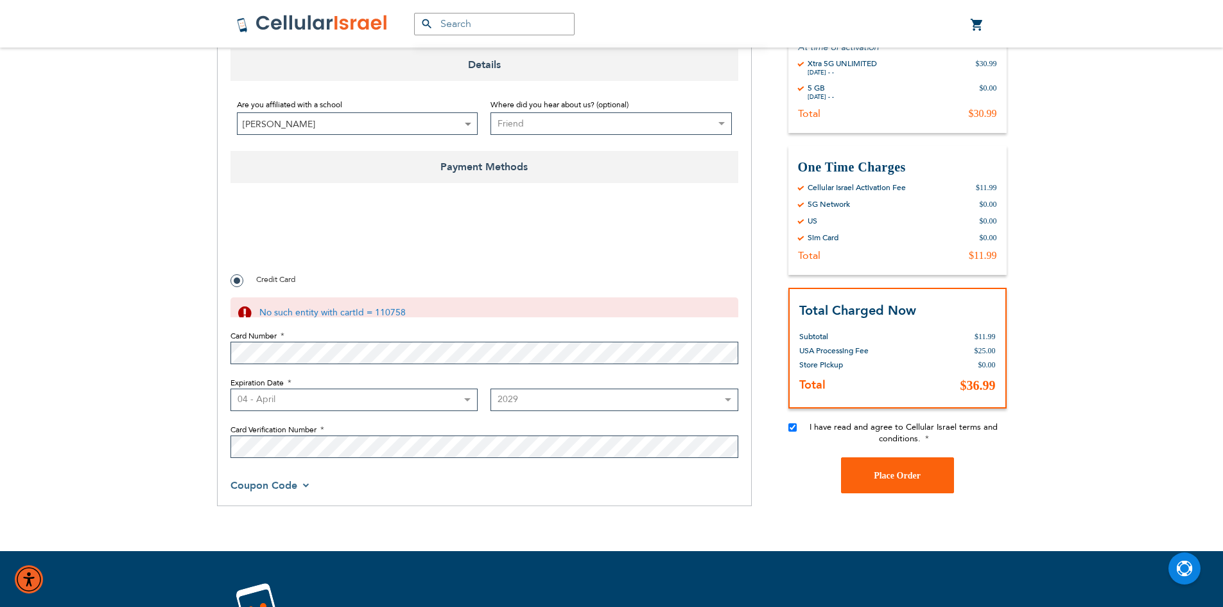
click at [512, 362] on fieldset "Card Number Expiration Date Month [DATE] - [DATE] - [DATE] - [DATE] - [DATE] - …" at bounding box center [484, 390] width 508 height 147
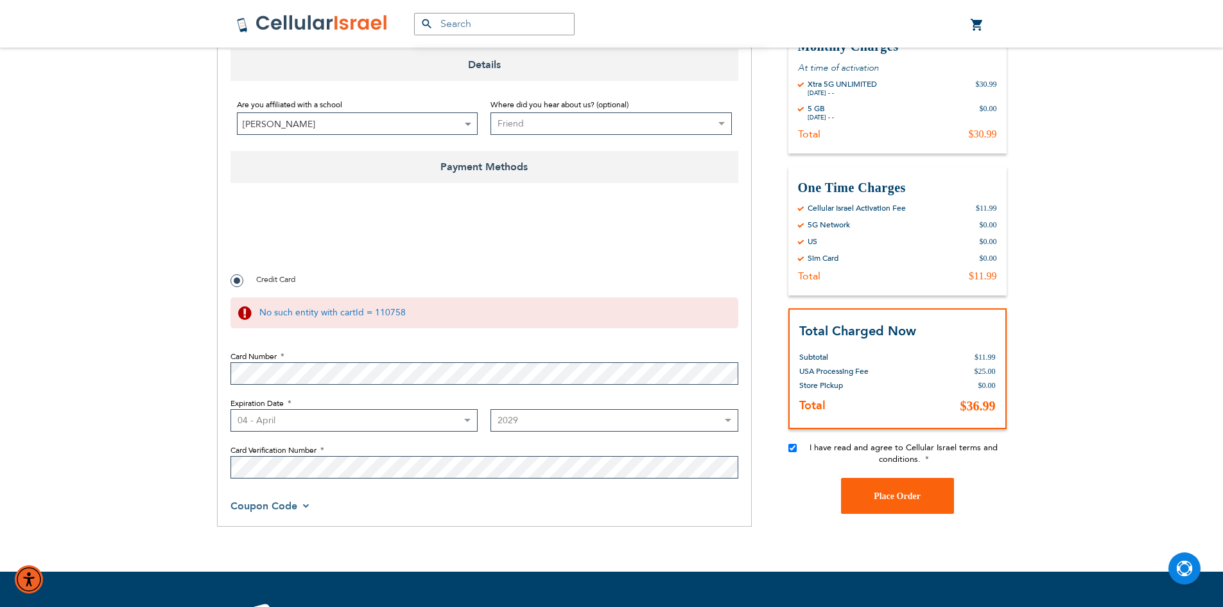
click at [704, 266] on fieldset "Payment Information Payment Method Credit Card No such entity with cartId = 110…" at bounding box center [484, 343] width 508 height 282
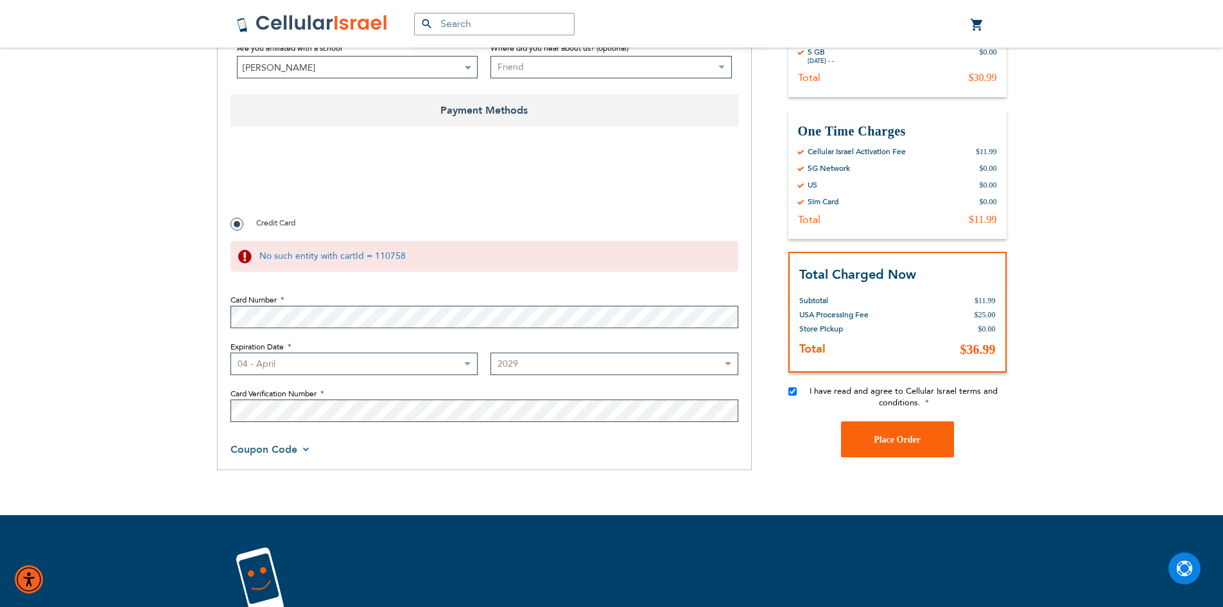
scroll to position [750, 0]
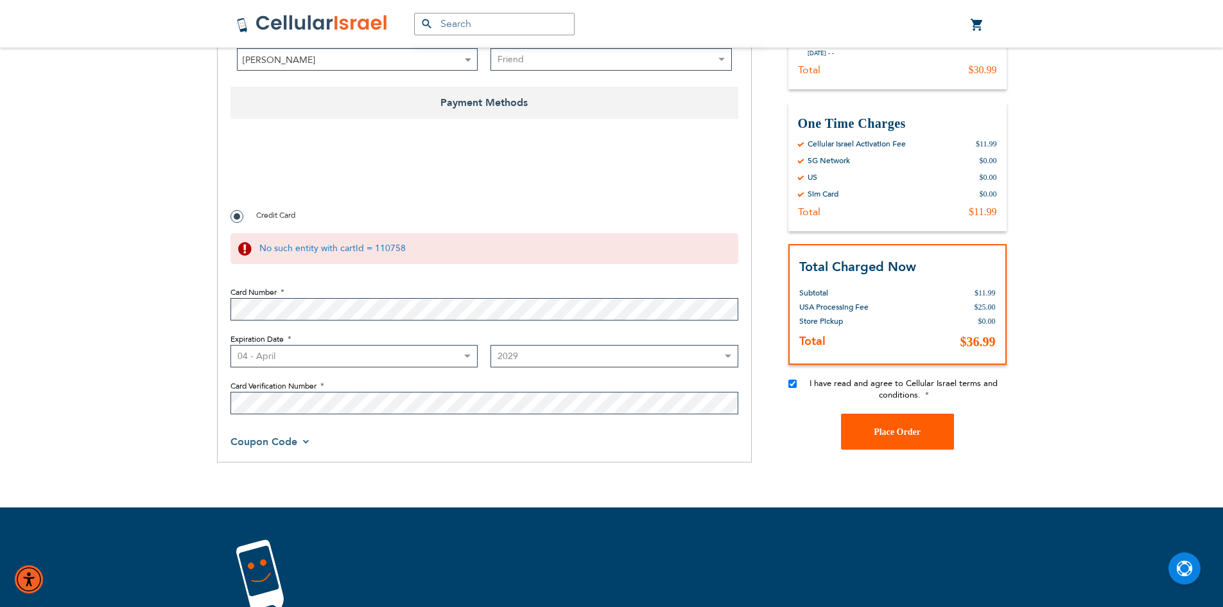
click at [941, 423] on button "Place Order" at bounding box center [897, 431] width 113 height 36
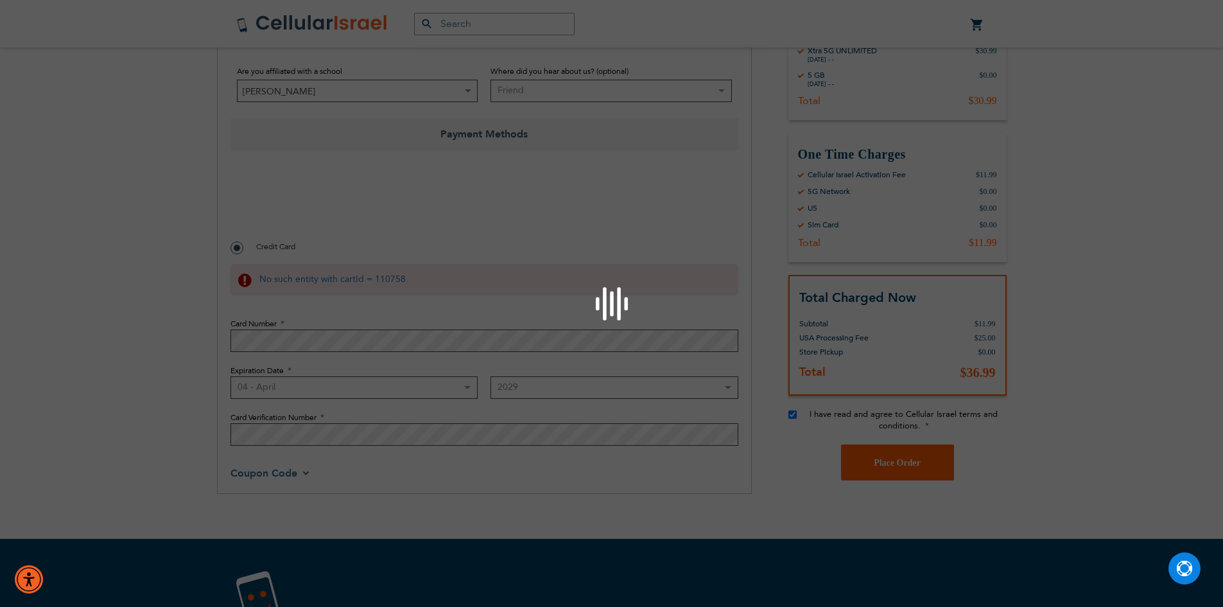
scroll to position [781, 0]
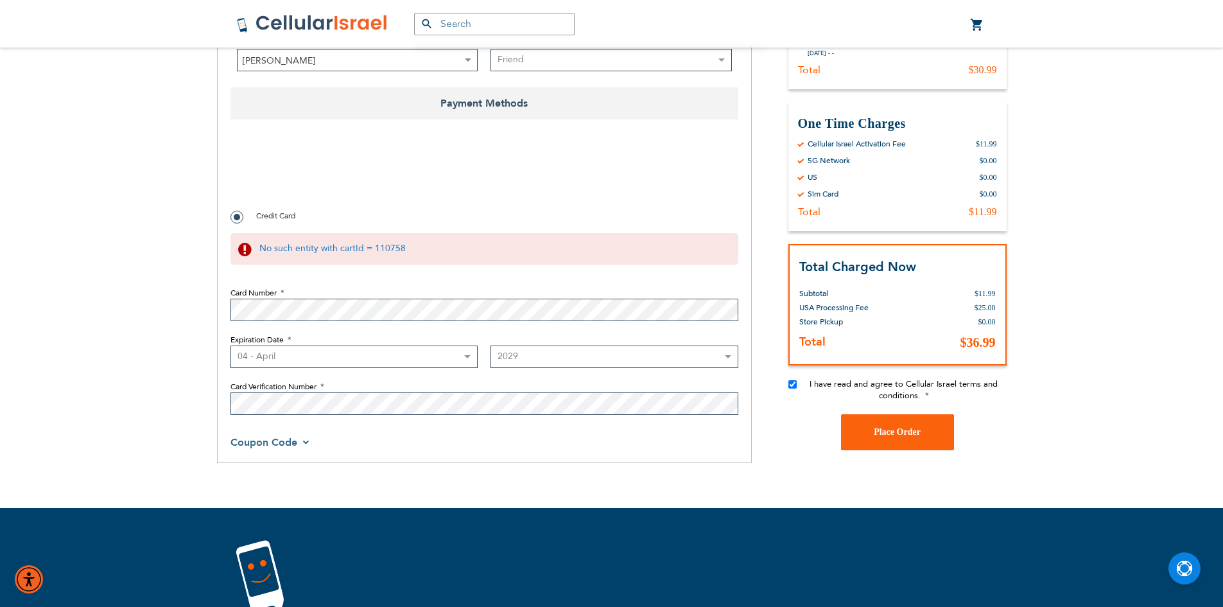
click at [383, 251] on div "No such entity with cartId = 110758" at bounding box center [484, 248] width 508 height 31
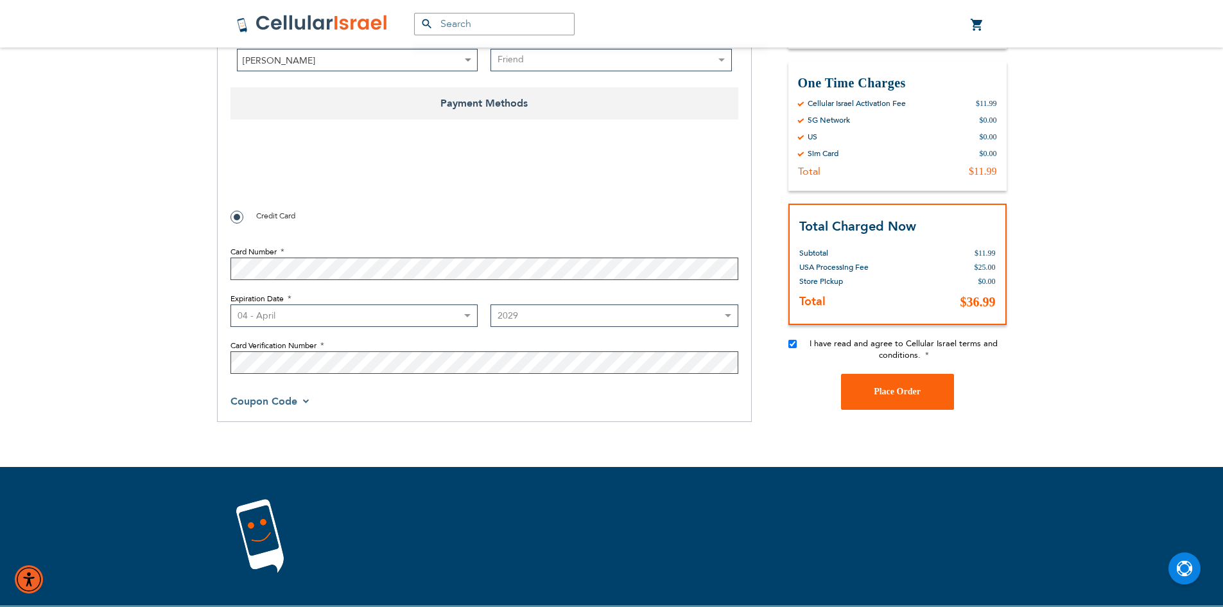
click at [384, 247] on label "Card Number" at bounding box center [484, 252] width 508 height 12
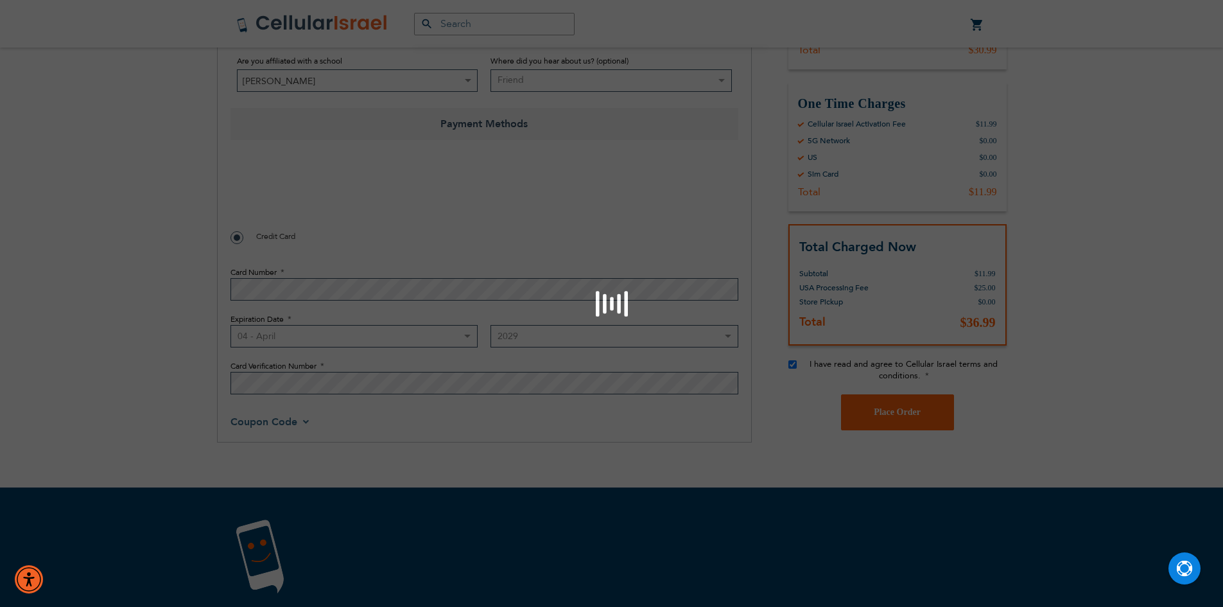
scroll to position [719, 0]
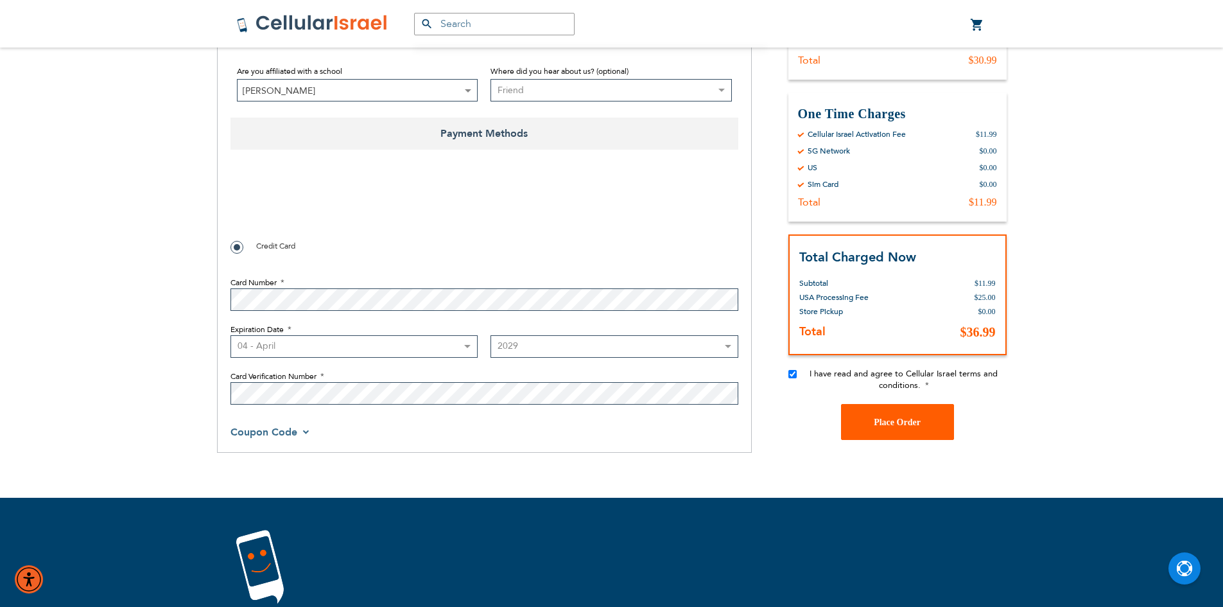
click at [918, 417] on span "Place Order" at bounding box center [897, 422] width 47 height 10
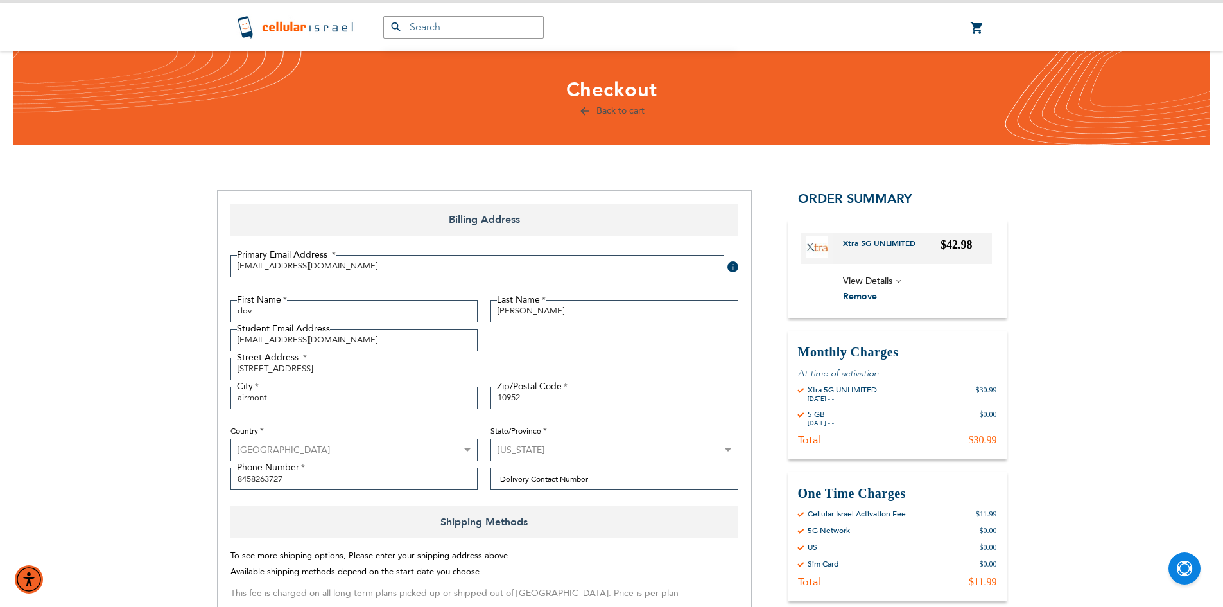
scroll to position [0, 0]
